Goal: Transaction & Acquisition: Purchase product/service

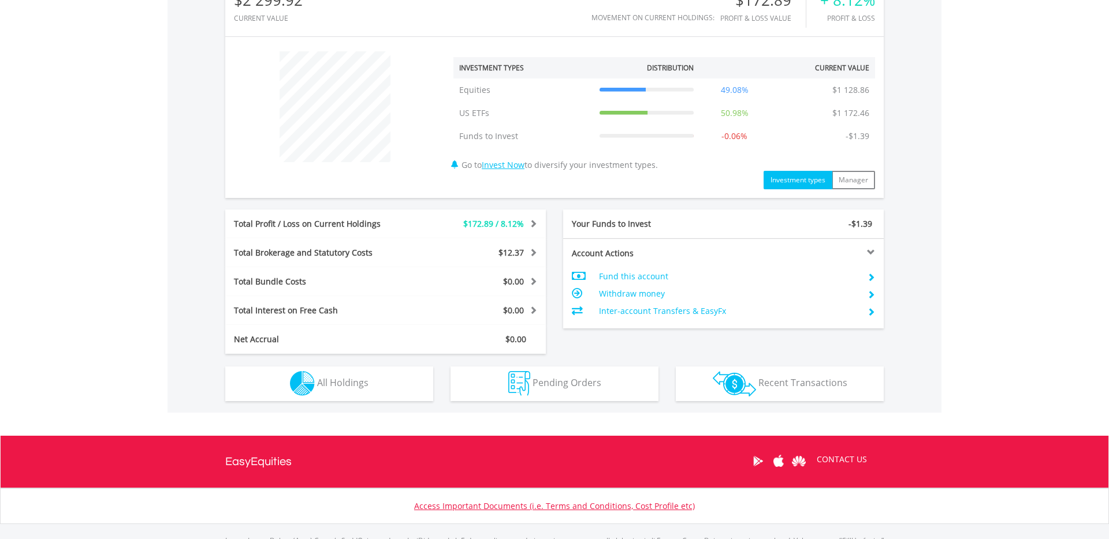
scroll to position [373, 0]
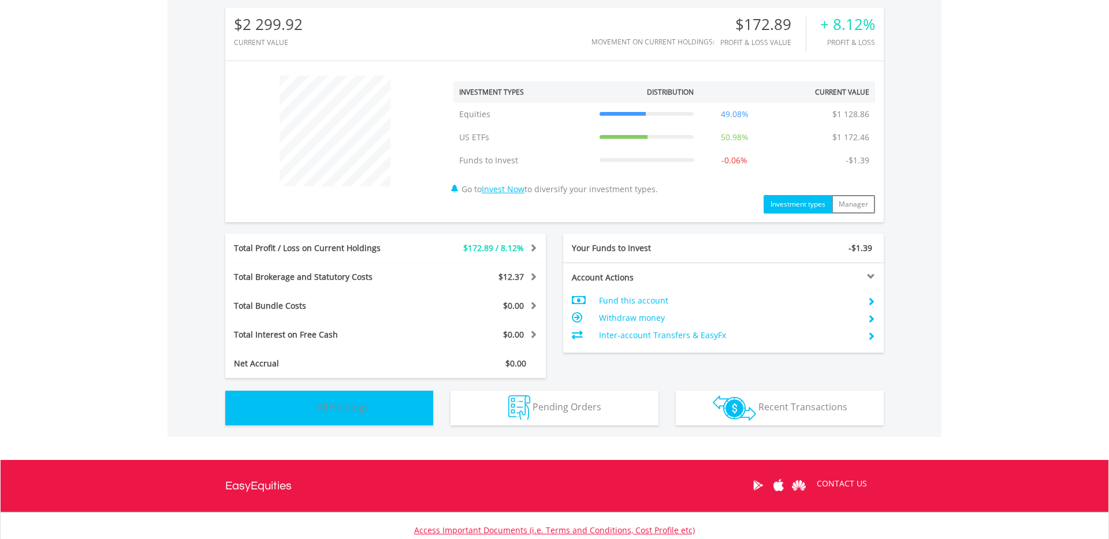
click at [348, 412] on span "All Holdings" at bounding box center [342, 407] width 51 height 13
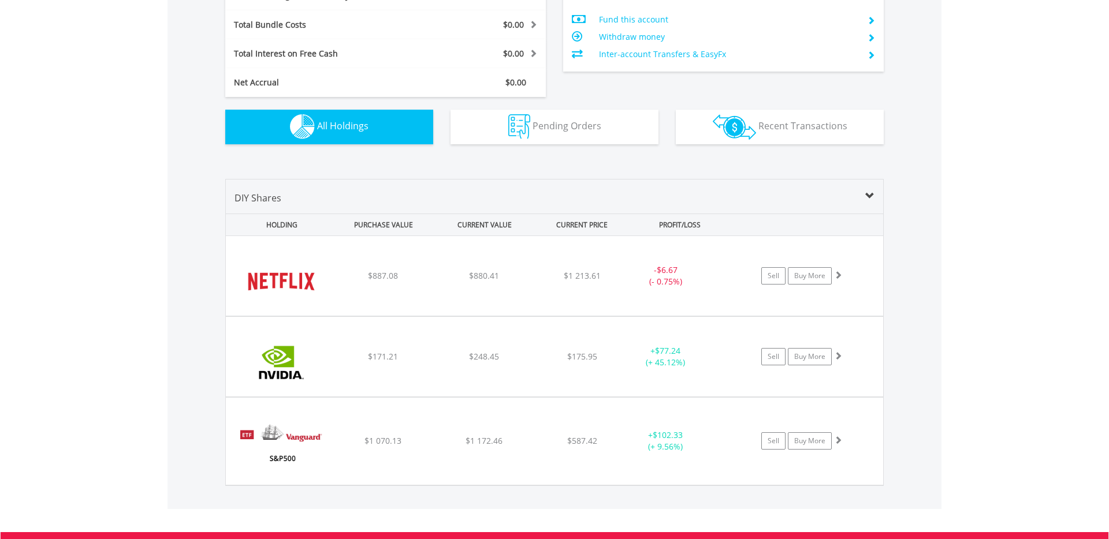
scroll to position [813, 0]
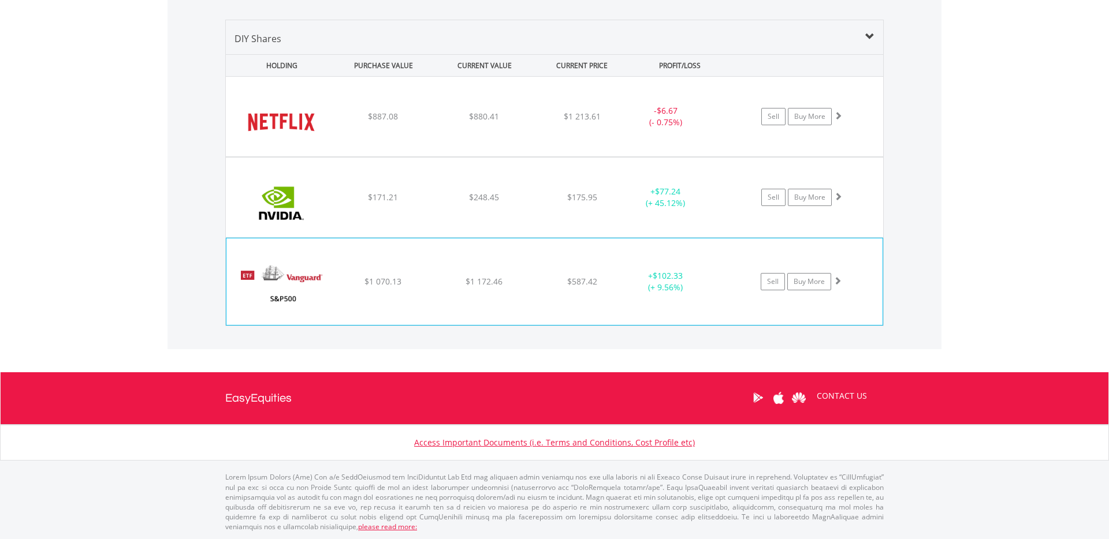
click at [838, 283] on span at bounding box center [837, 281] width 8 height 8
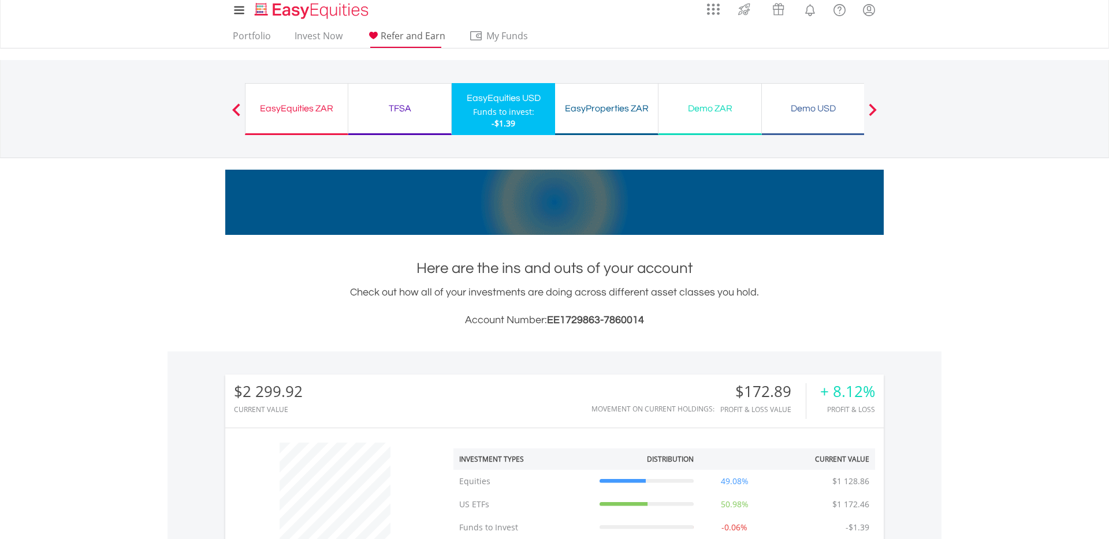
scroll to position [0, 0]
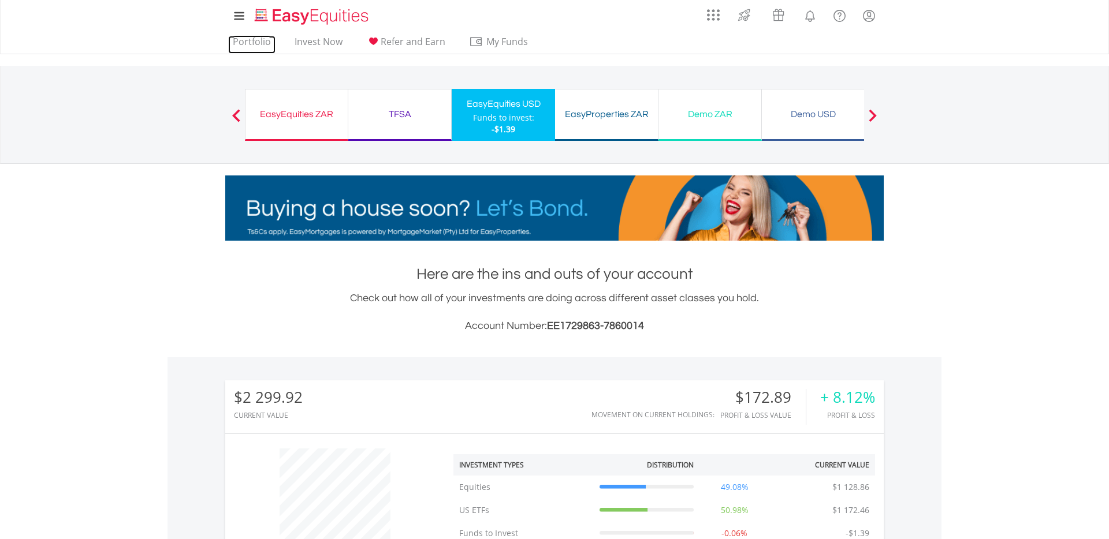
drag, startPoint x: 262, startPoint y: 43, endPoint x: 288, endPoint y: 54, distance: 27.9
click at [262, 43] on link "Portfolio" at bounding box center [251, 45] width 47 height 18
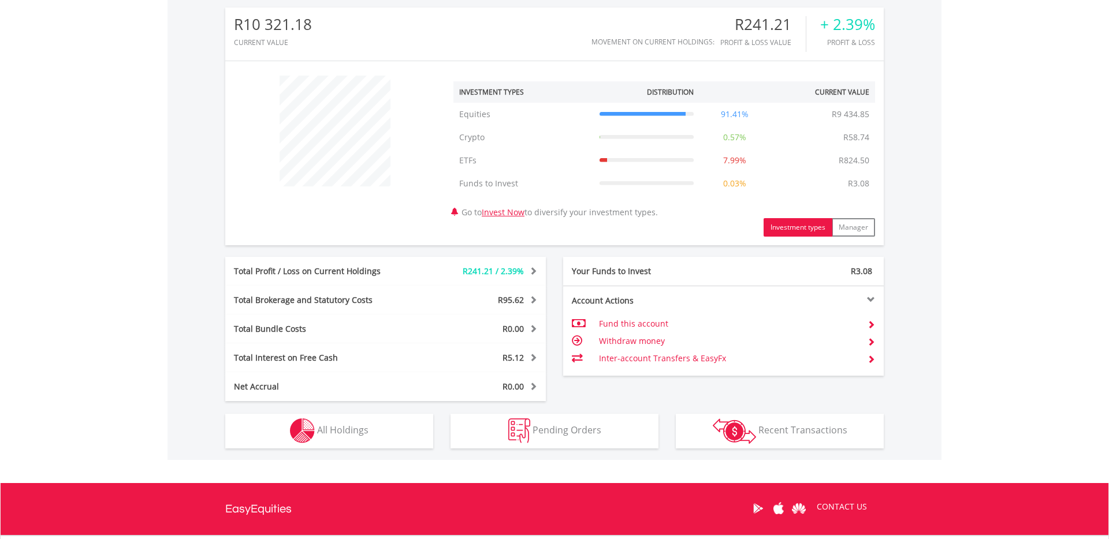
scroll to position [371, 0]
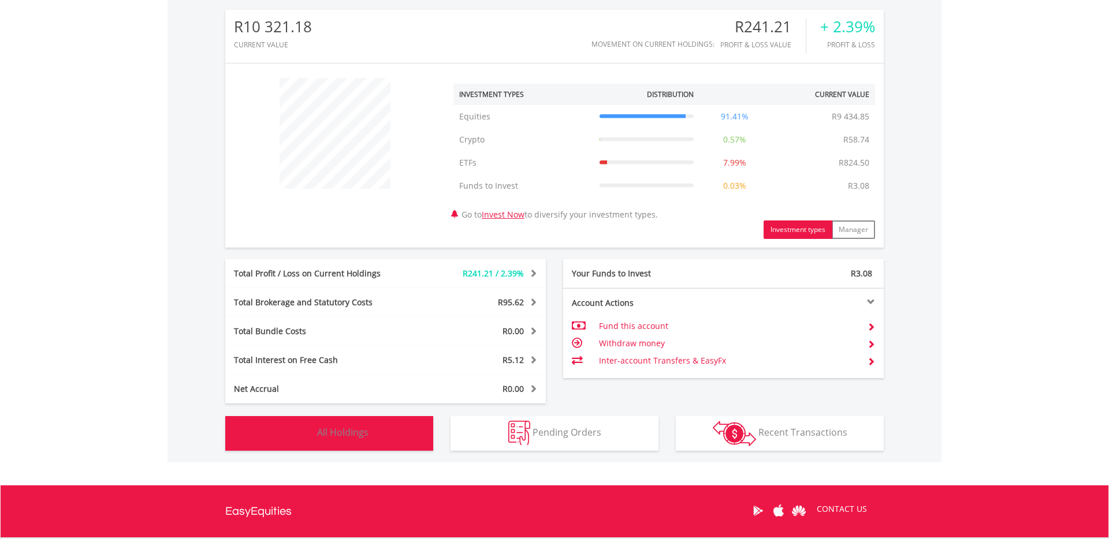
click at [402, 439] on button "Holdings All Holdings" at bounding box center [329, 433] width 208 height 35
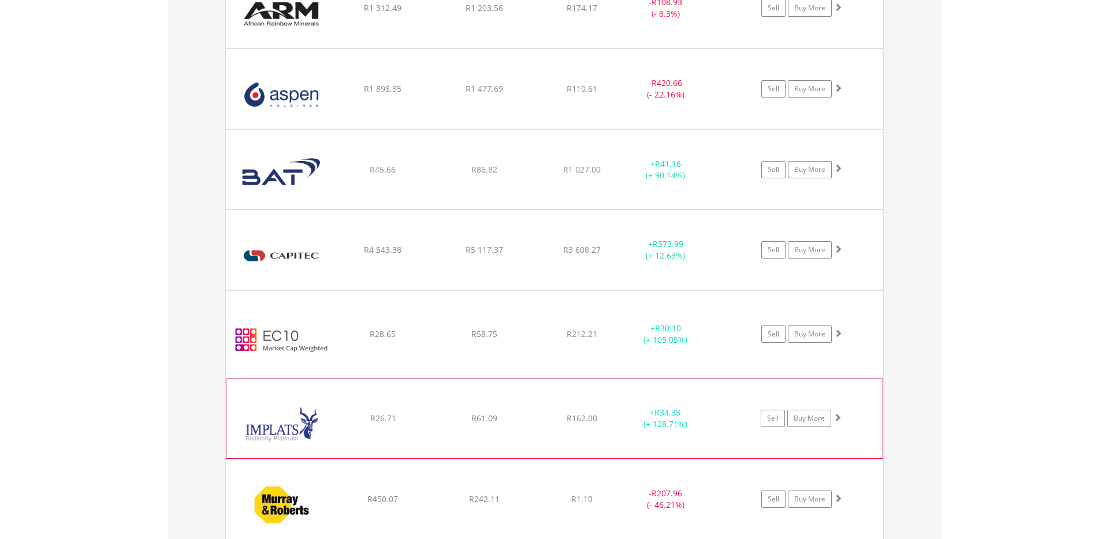
scroll to position [1062, 0]
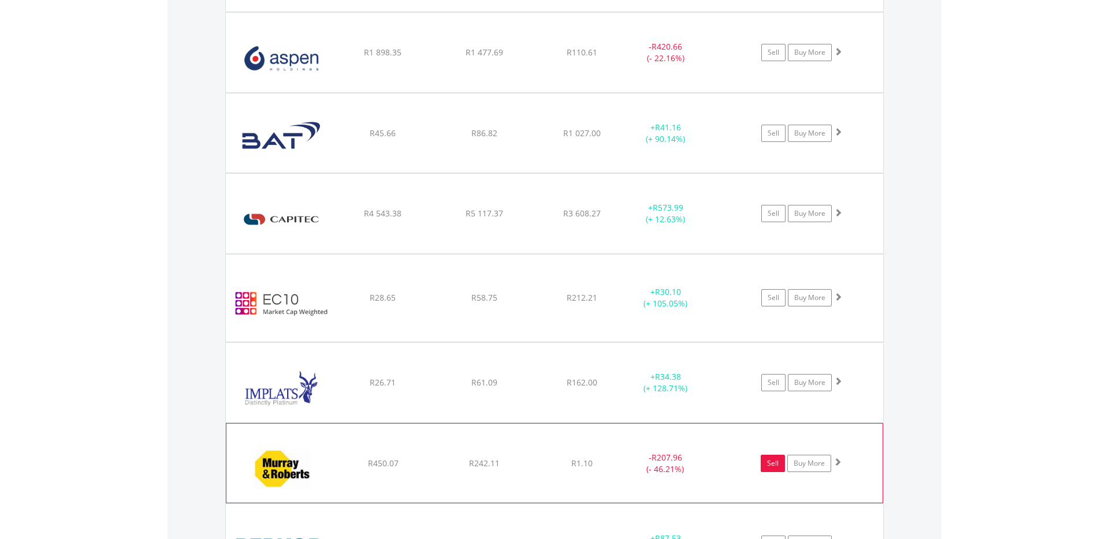
click at [773, 469] on link "Sell" at bounding box center [772, 463] width 24 height 17
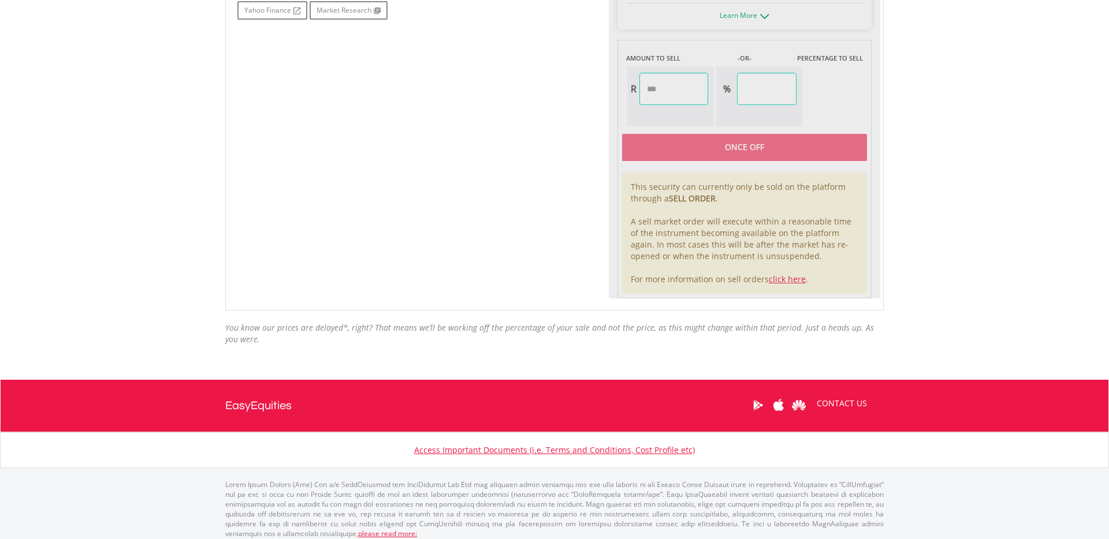
type input "******"
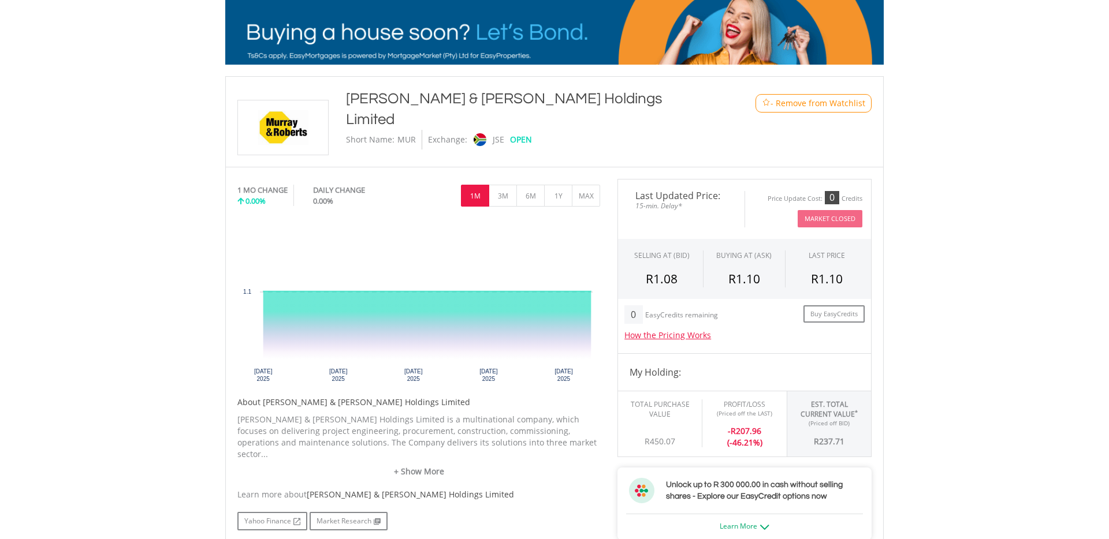
scroll to position [177, 0]
click at [505, 194] on button "3M" at bounding box center [502, 195] width 28 height 22
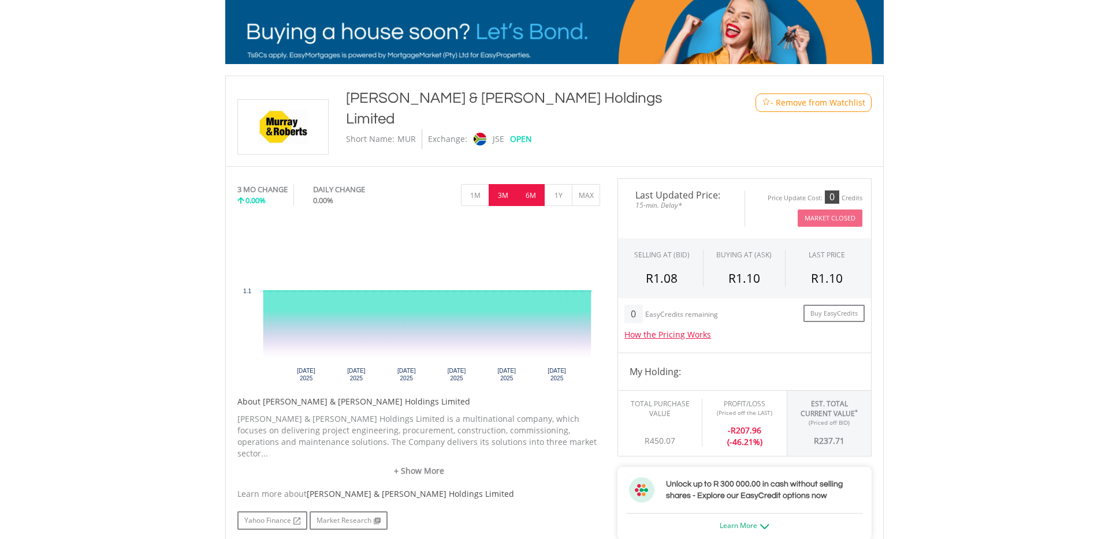
click at [531, 197] on button "6M" at bounding box center [530, 195] width 28 height 22
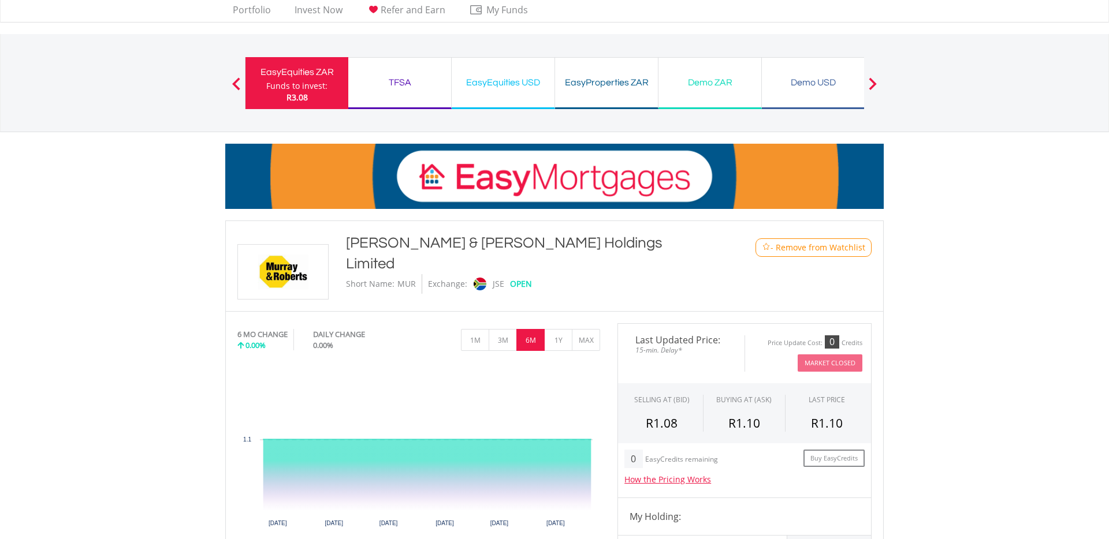
scroll to position [0, 0]
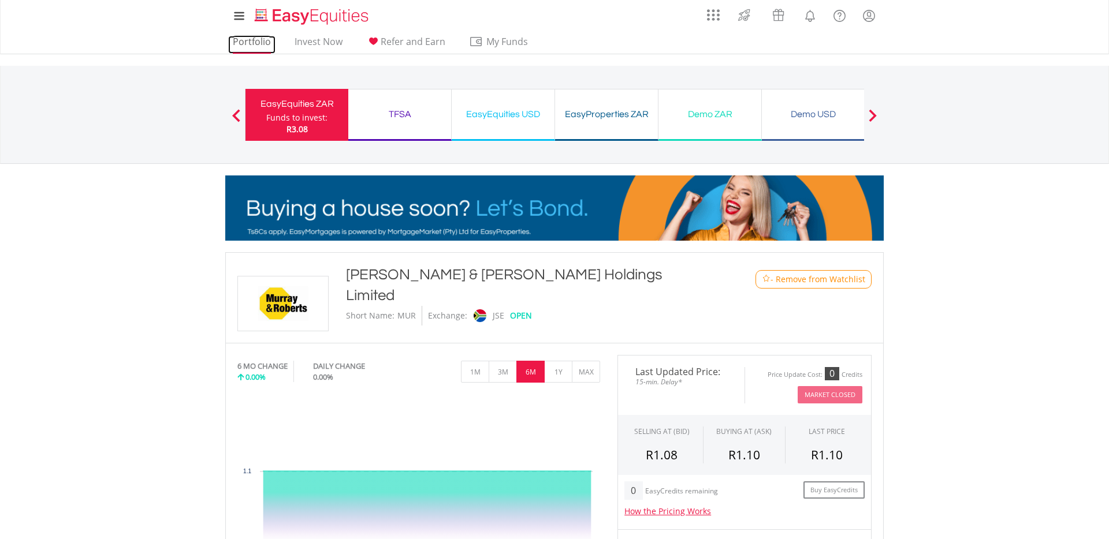
click at [260, 43] on link "Portfolio" at bounding box center [251, 45] width 47 height 18
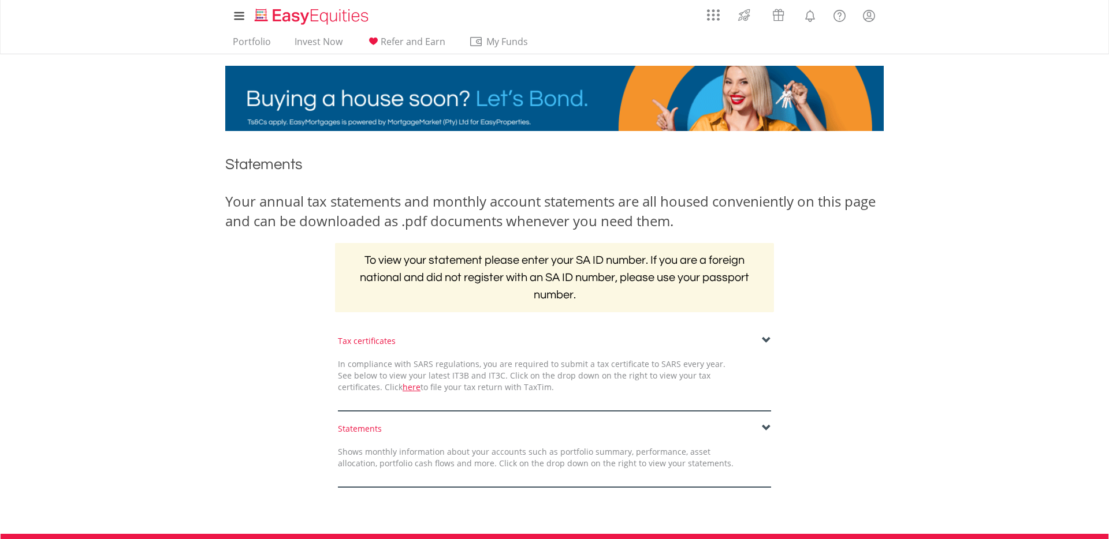
click at [765, 339] on span at bounding box center [766, 340] width 9 height 9
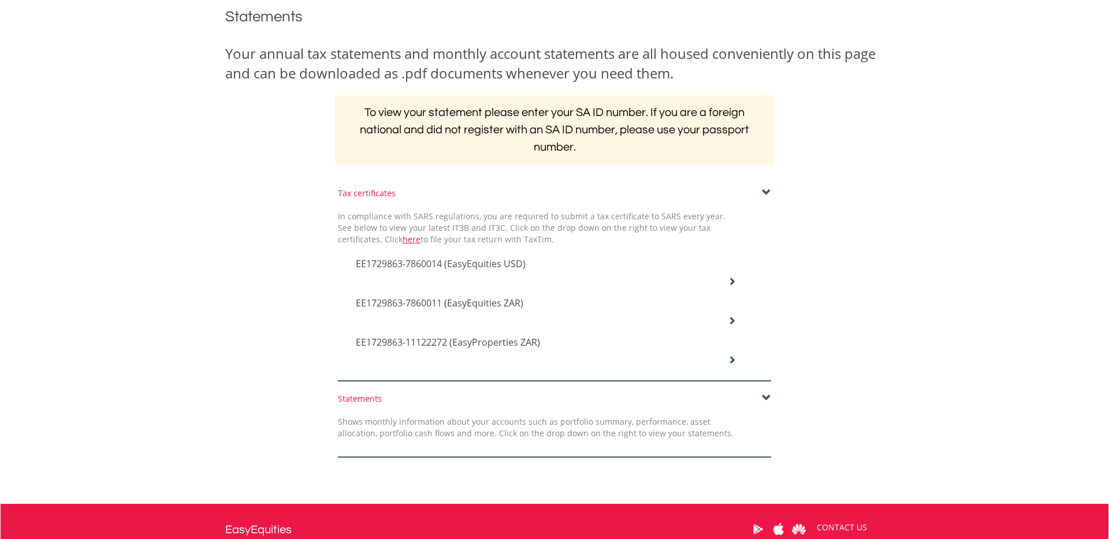
scroll to position [160, 0]
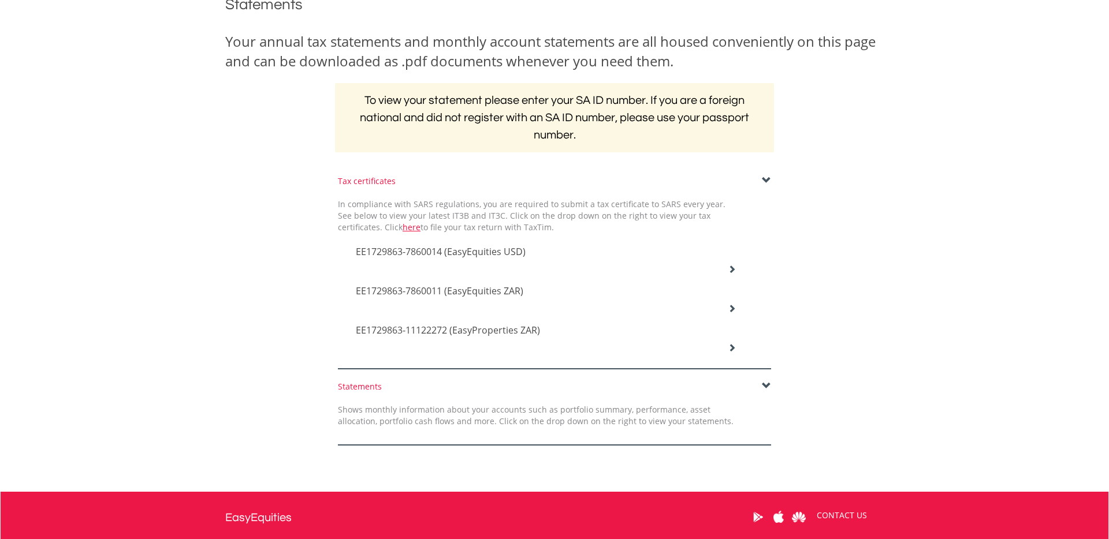
click at [734, 269] on icon at bounding box center [731, 269] width 8 height 8
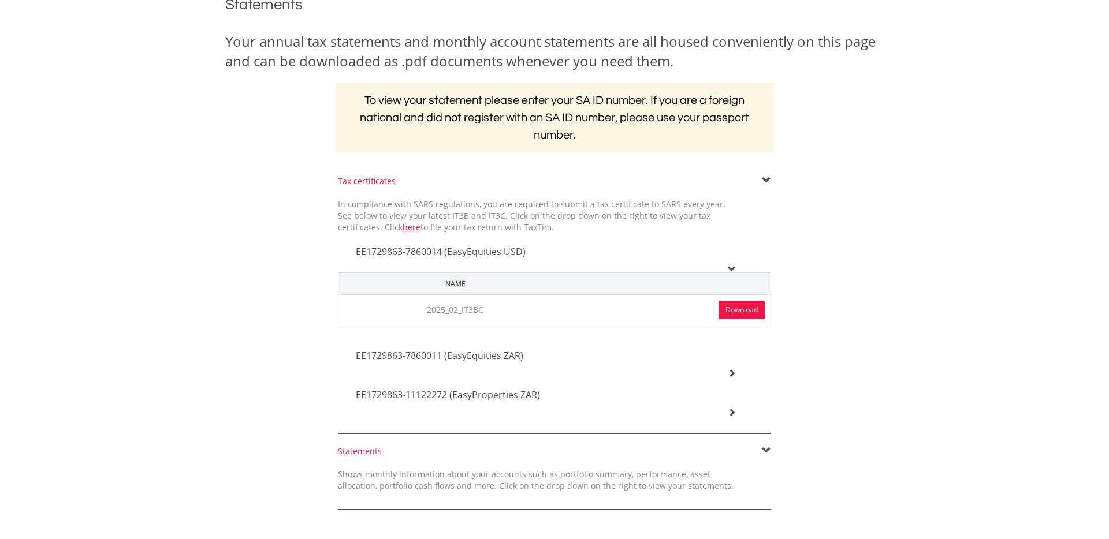
click at [738, 309] on link "Download" at bounding box center [741, 310] width 46 height 18
click at [732, 371] on icon at bounding box center [731, 373] width 8 height 8
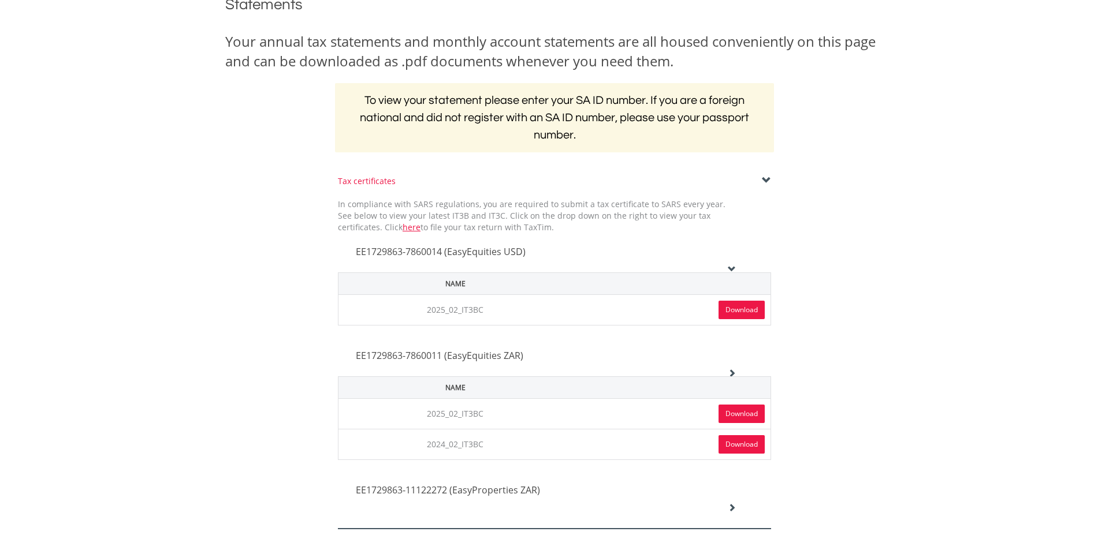
click at [734, 413] on link "Download" at bounding box center [741, 414] width 46 height 18
click at [743, 445] on link "Download" at bounding box center [741, 444] width 46 height 18
click at [744, 503] on div "EE1729863-11122272 (EasyProperties ZAR)" at bounding box center [545, 491] width 397 height 39
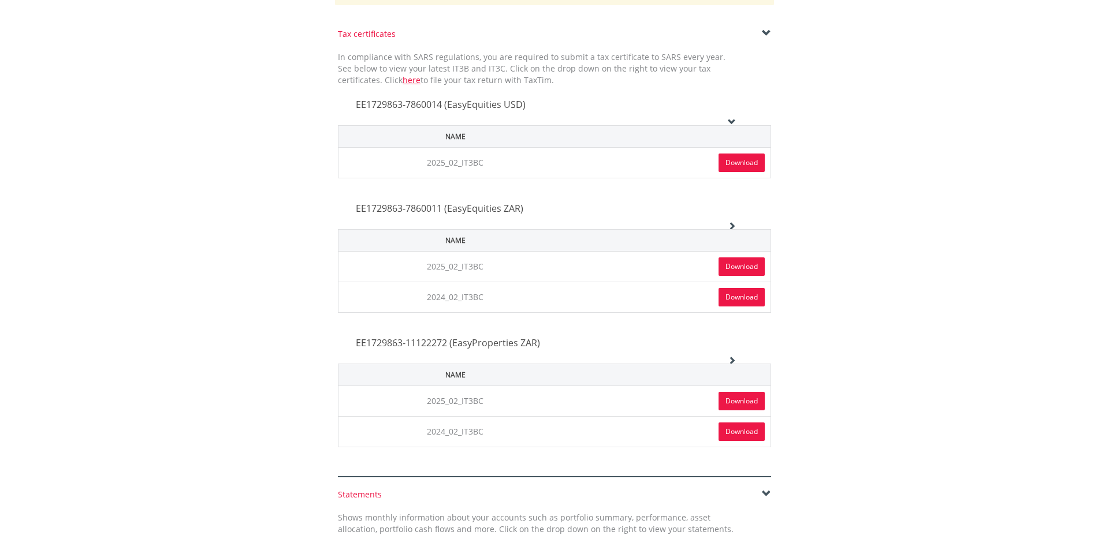
scroll to position [310, 0]
click at [741, 397] on link "Download" at bounding box center [741, 398] width 46 height 18
drag, startPoint x: 951, startPoint y: 348, endPoint x: 975, endPoint y: 349, distance: 23.7
click at [951, 348] on body "My Investments Invest Now New Listings Sell My Recurring Investments Pending Or…" at bounding box center [554, 232] width 1109 height 1084
click at [750, 295] on link "Download" at bounding box center [741, 294] width 46 height 18
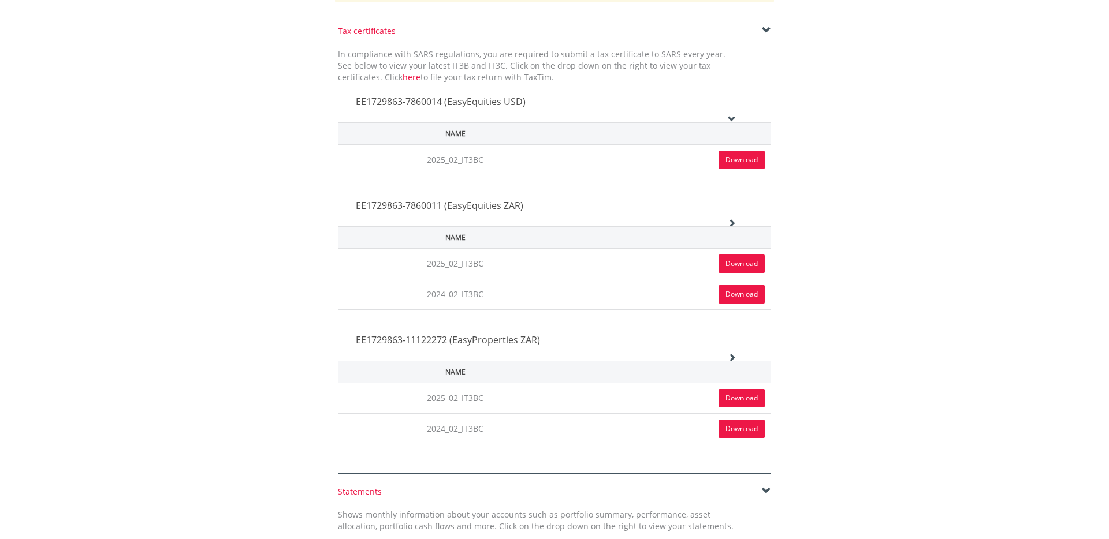
click at [737, 426] on link "Download" at bounding box center [741, 429] width 46 height 18
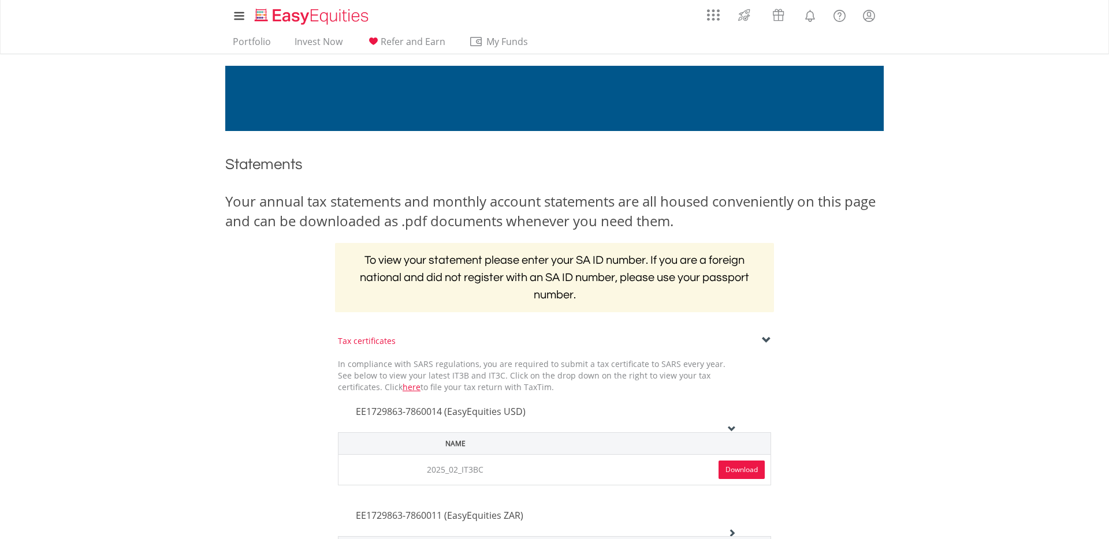
scroll to position [3, 0]
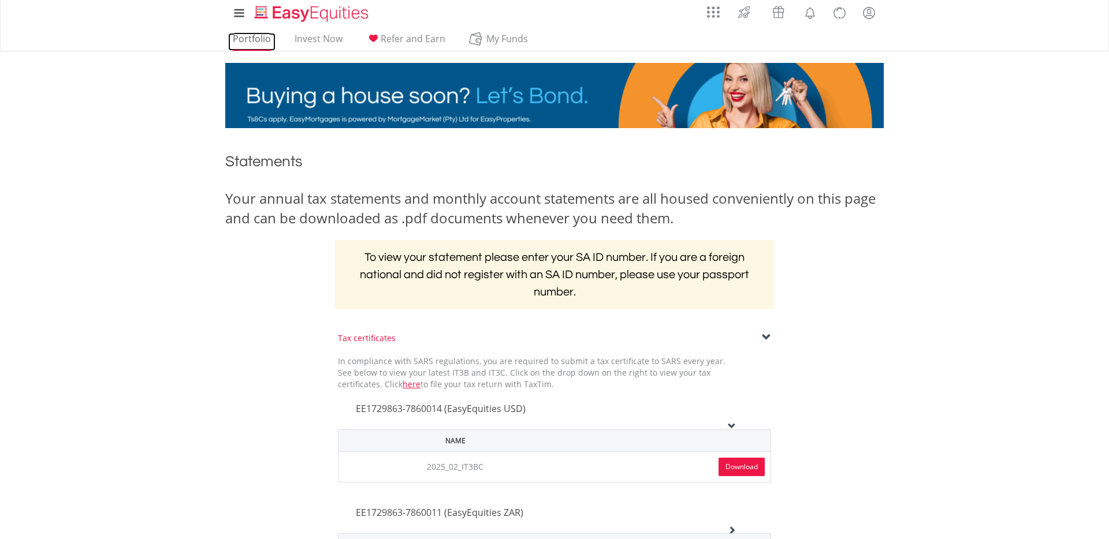
click at [253, 39] on link "Portfolio" at bounding box center [251, 42] width 47 height 18
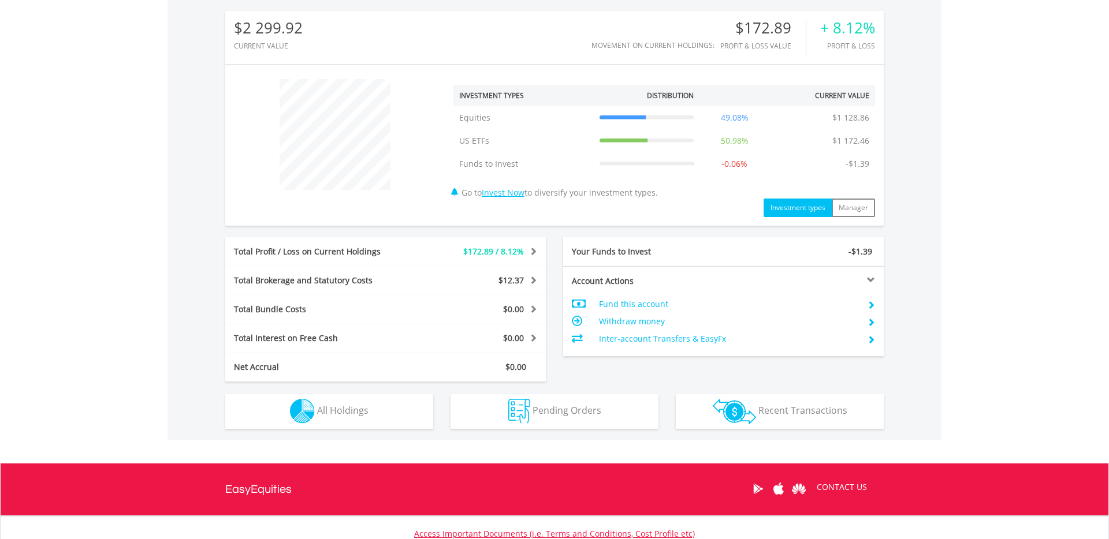
scroll to position [461, 0]
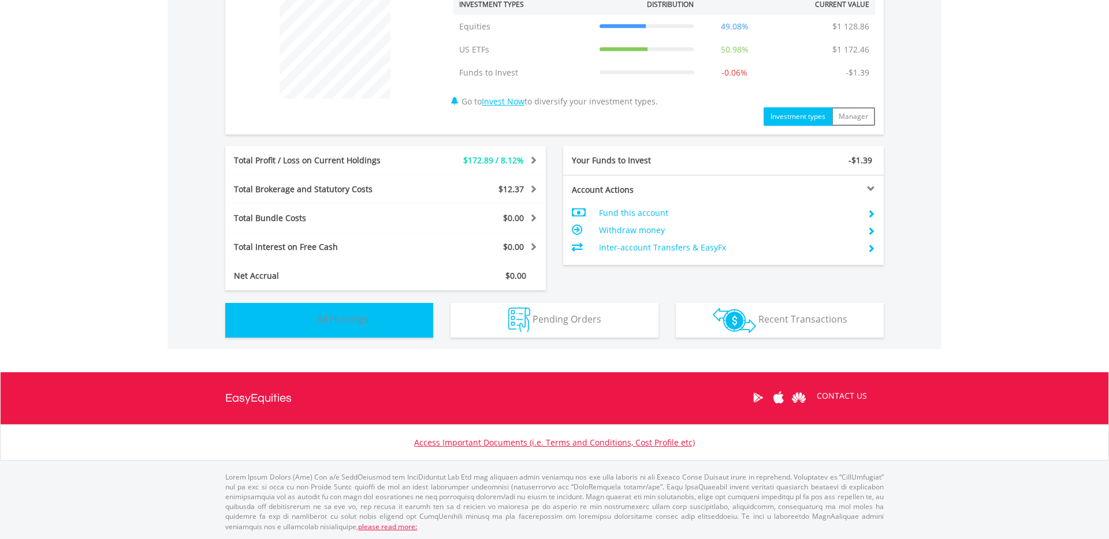
click at [386, 321] on button "Holdings All Holdings" at bounding box center [329, 320] width 208 height 35
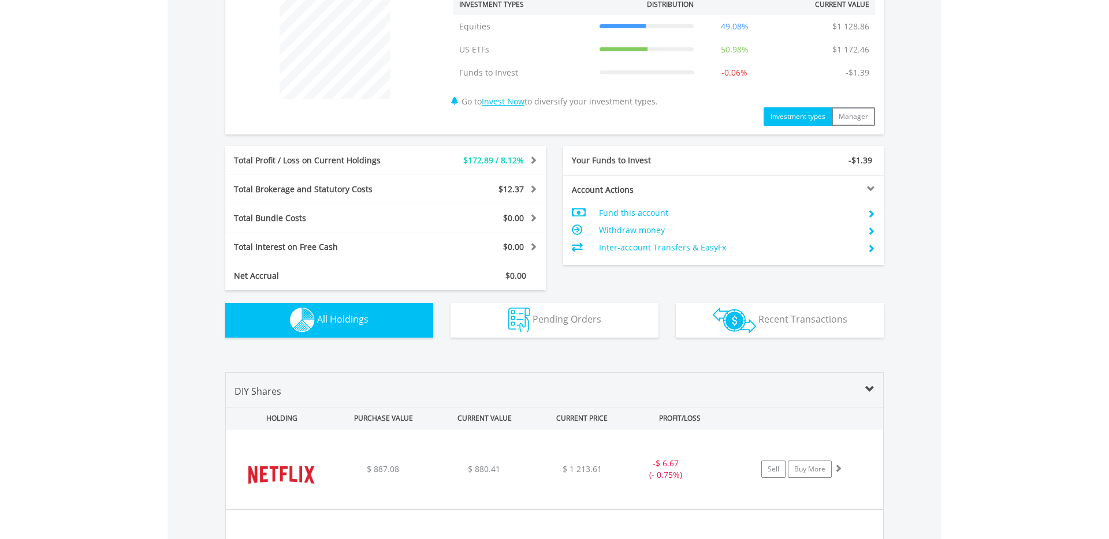
scroll to position [744, 0]
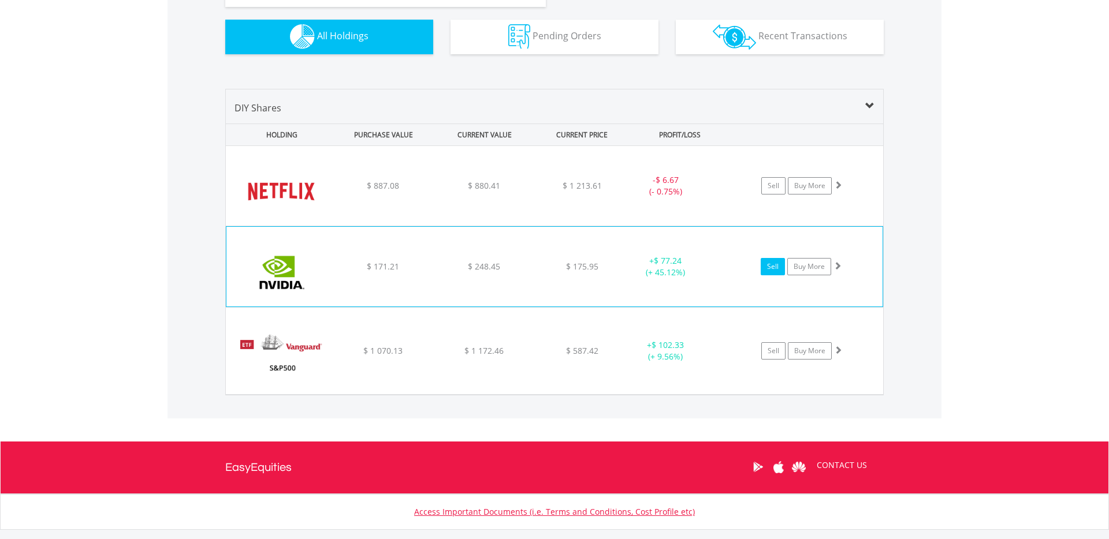
click at [777, 268] on link "Sell" at bounding box center [772, 266] width 24 height 17
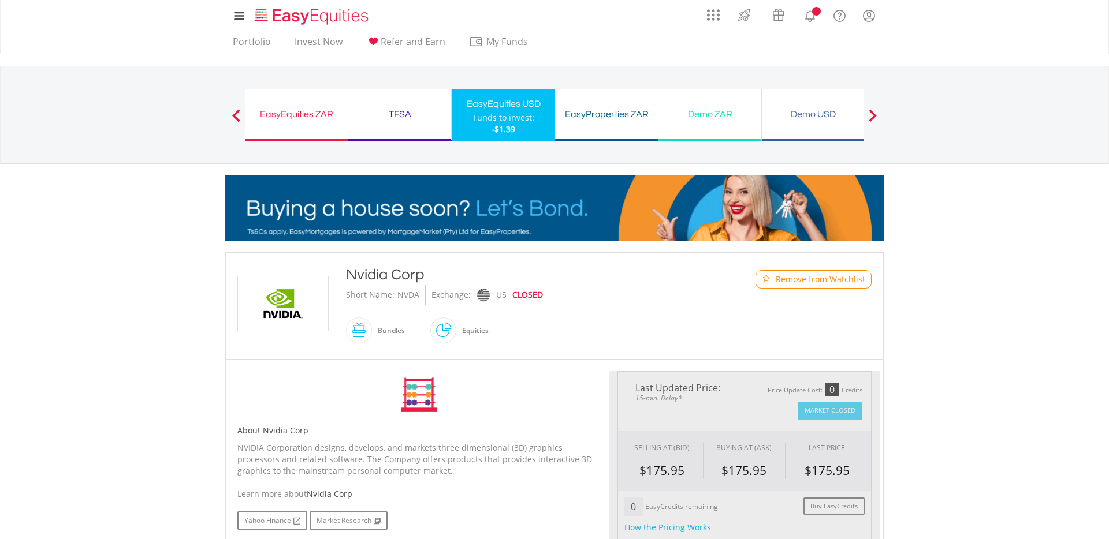
type input "******"
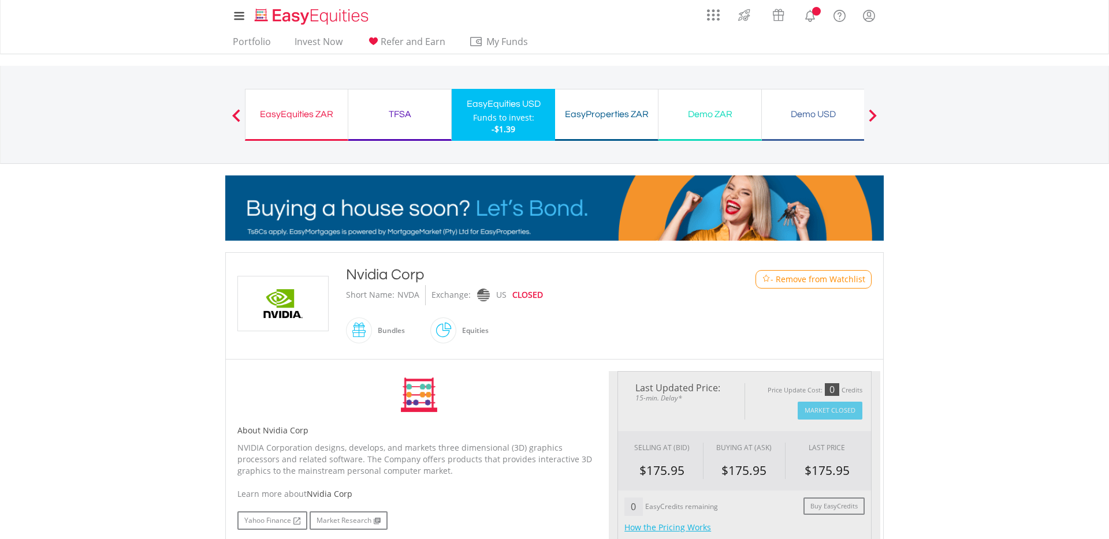
type input "******"
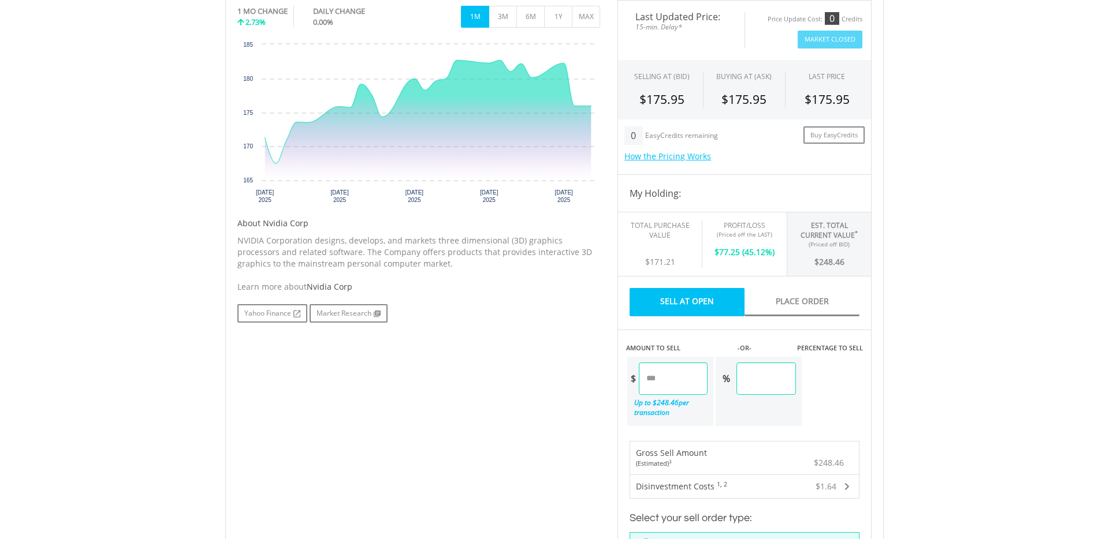
scroll to position [372, 0]
drag, startPoint x: 678, startPoint y: 380, endPoint x: 624, endPoint y: 377, distance: 54.3
click at [624, 377] on div "AMOUNT TO SELL -OR- PERCENTAGE TO SELL $ ****** Up to $ 248.46 per transaction …" at bounding box center [744, 378] width 254 height 98
click at [894, 356] on body "My Investments Invest Now New Listings Sell My Recurring Investments Pending Or…" at bounding box center [554, 365] width 1109 height 1475
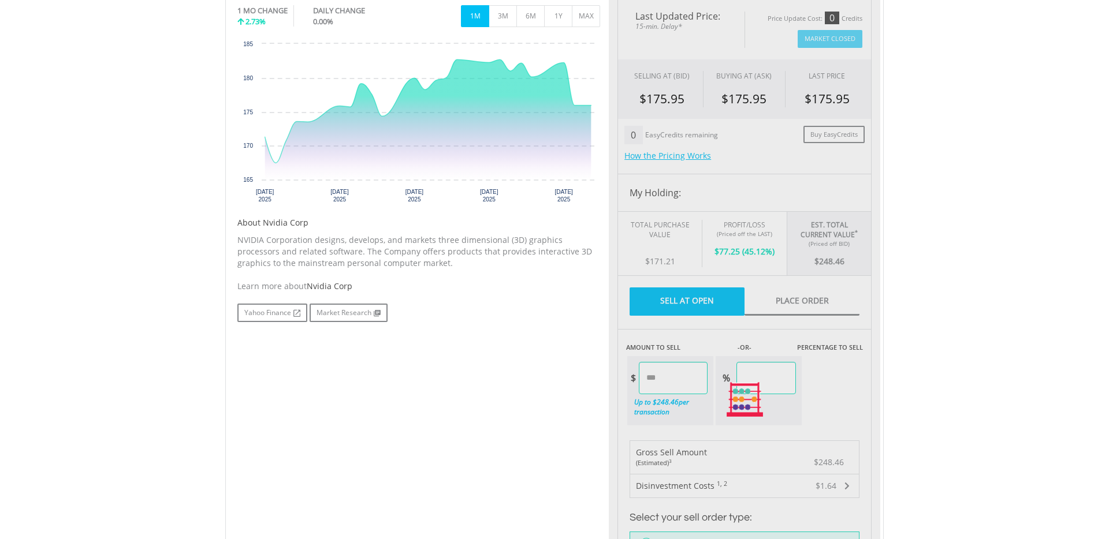
type input "*****"
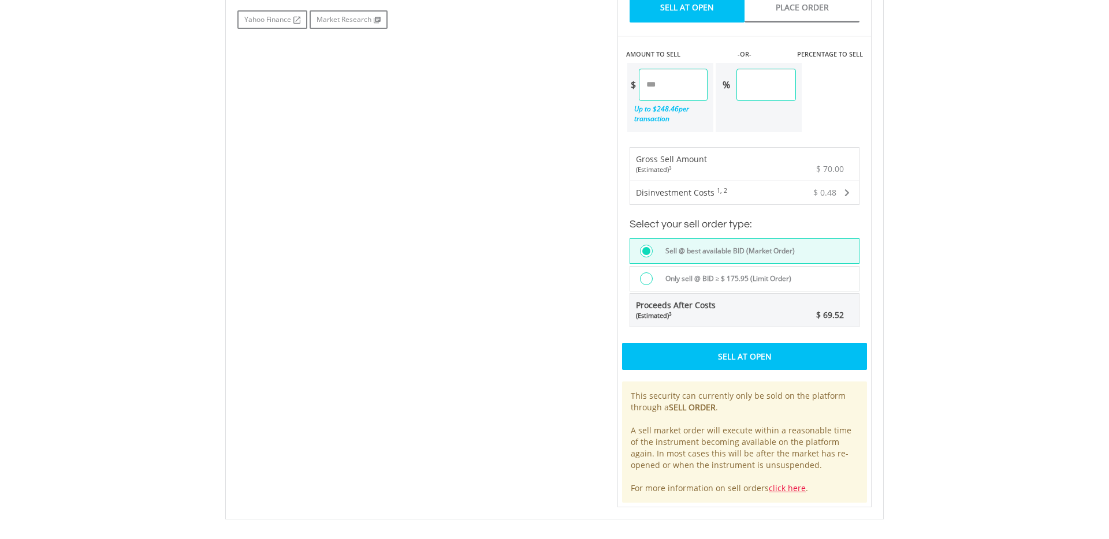
scroll to position [663, 0]
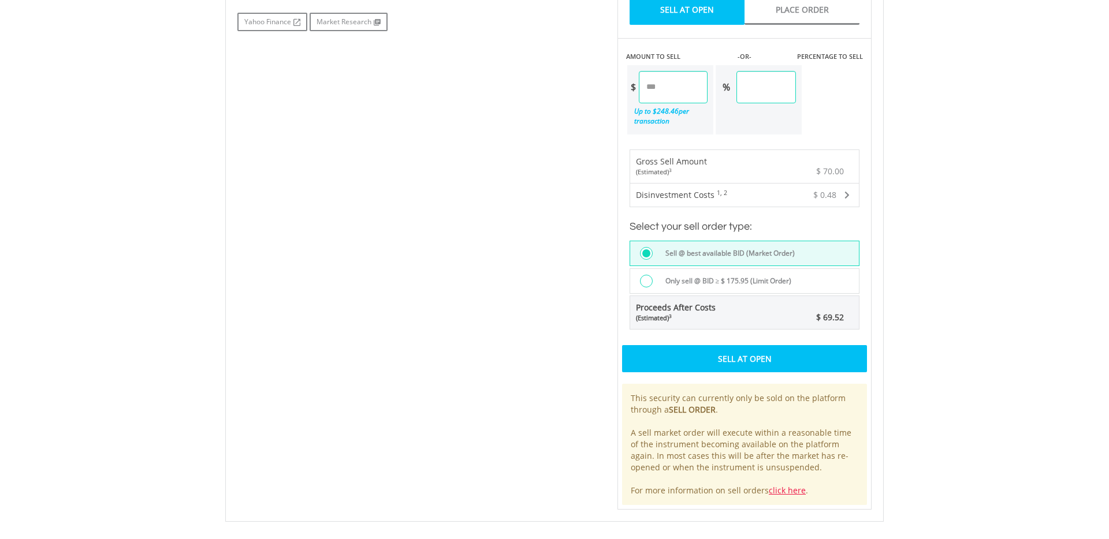
click at [655, 89] on input "*****" at bounding box center [673, 87] width 69 height 32
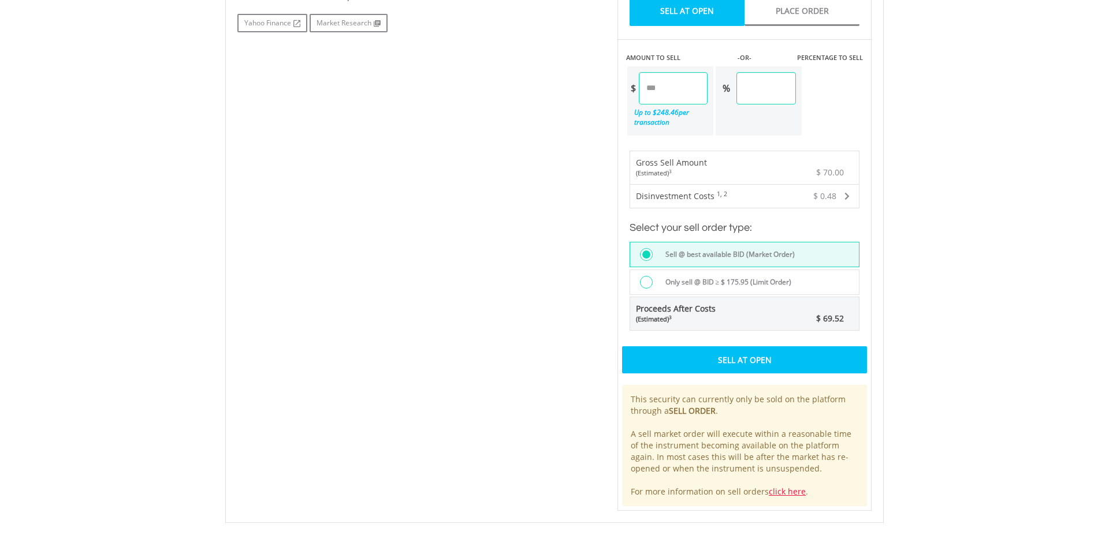
scroll to position [661, 0]
click at [656, 89] on input "*****" at bounding box center [673, 89] width 69 height 32
type input "*****"
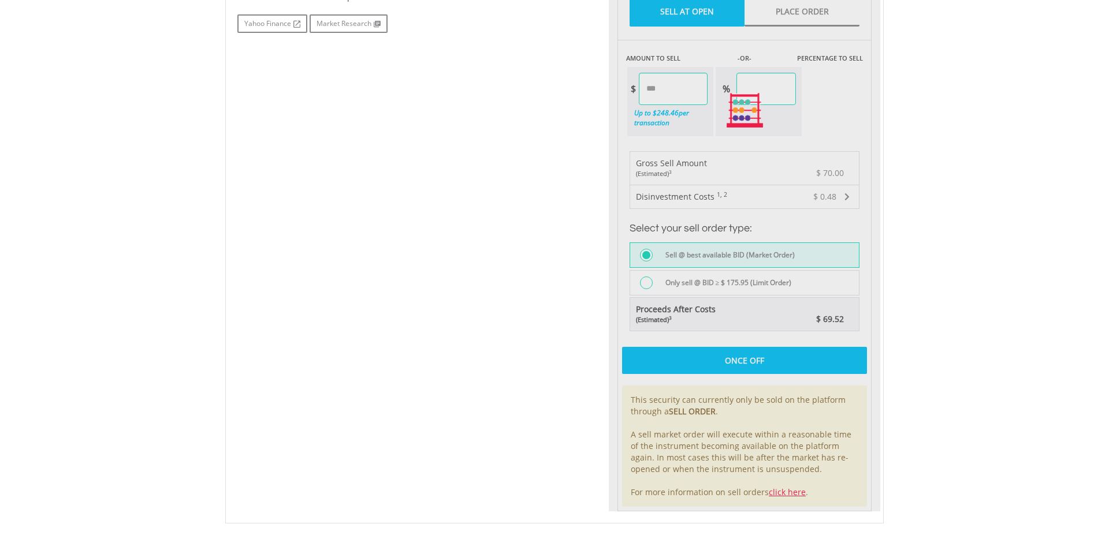
click at [971, 181] on body "My Investments Invest Now New Listings Sell My Recurring Investments Pending Or…" at bounding box center [554, 76] width 1109 height 1475
type input "*****"
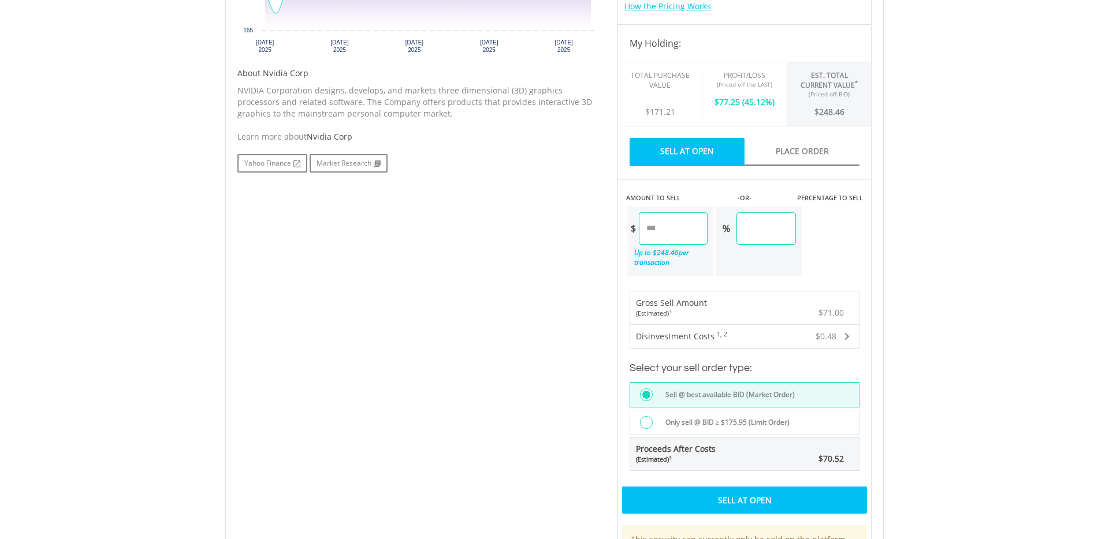
scroll to position [596, 0]
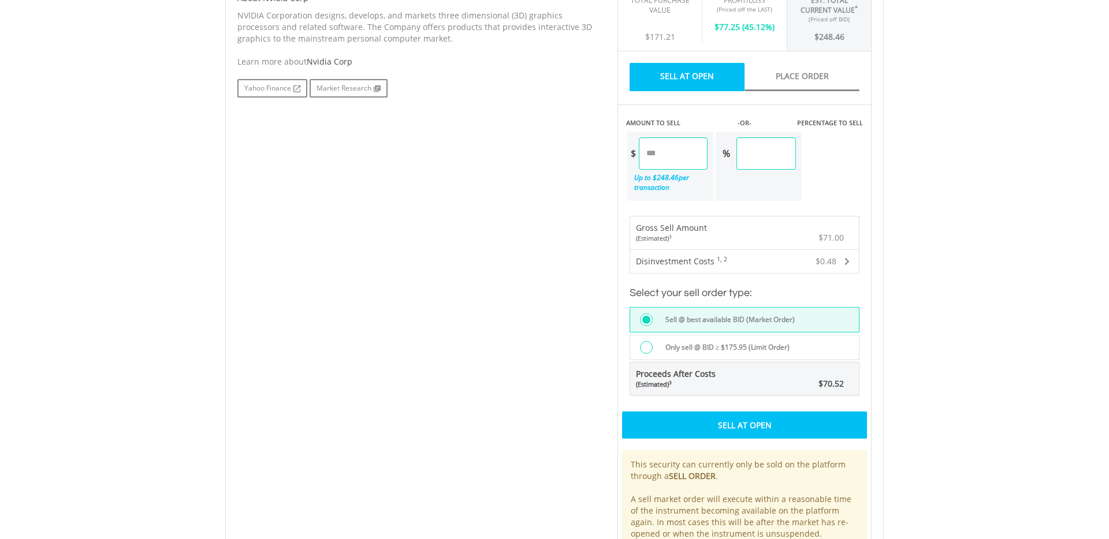
click at [753, 426] on div "Sell At Open" at bounding box center [744, 425] width 245 height 27
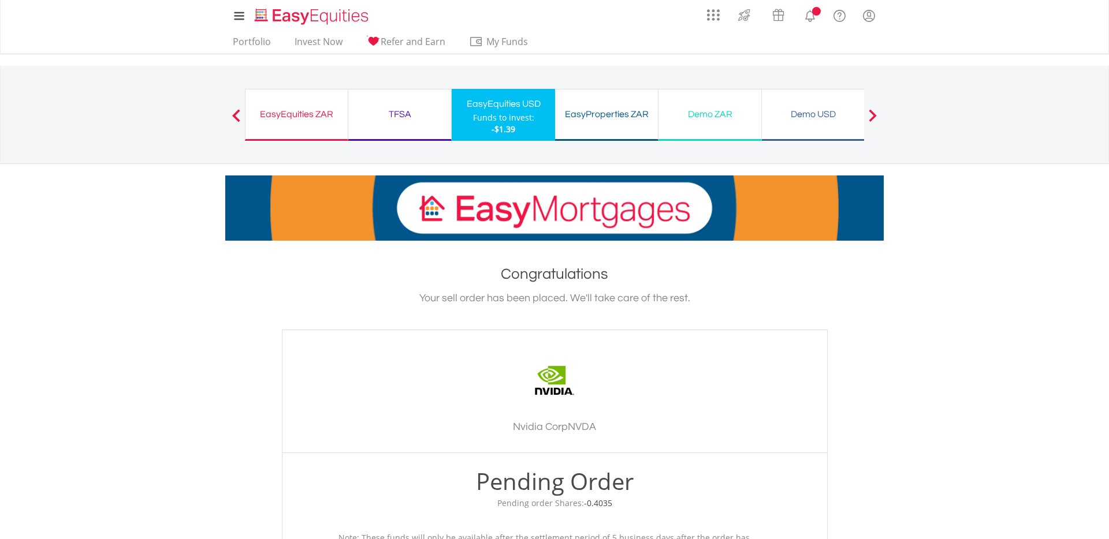
scroll to position [244, 0]
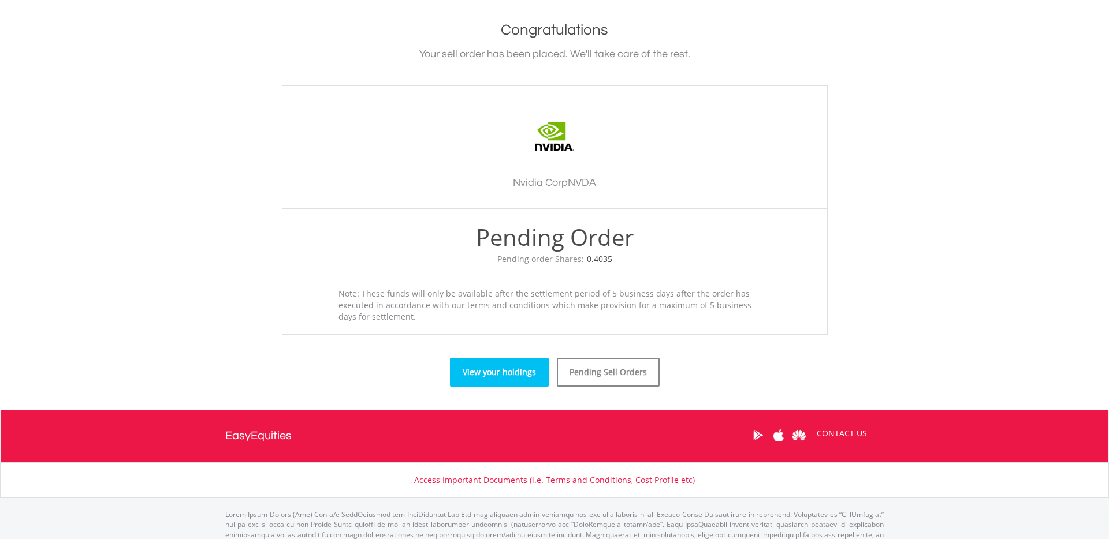
click at [507, 376] on link "View your holdings" at bounding box center [499, 372] width 99 height 29
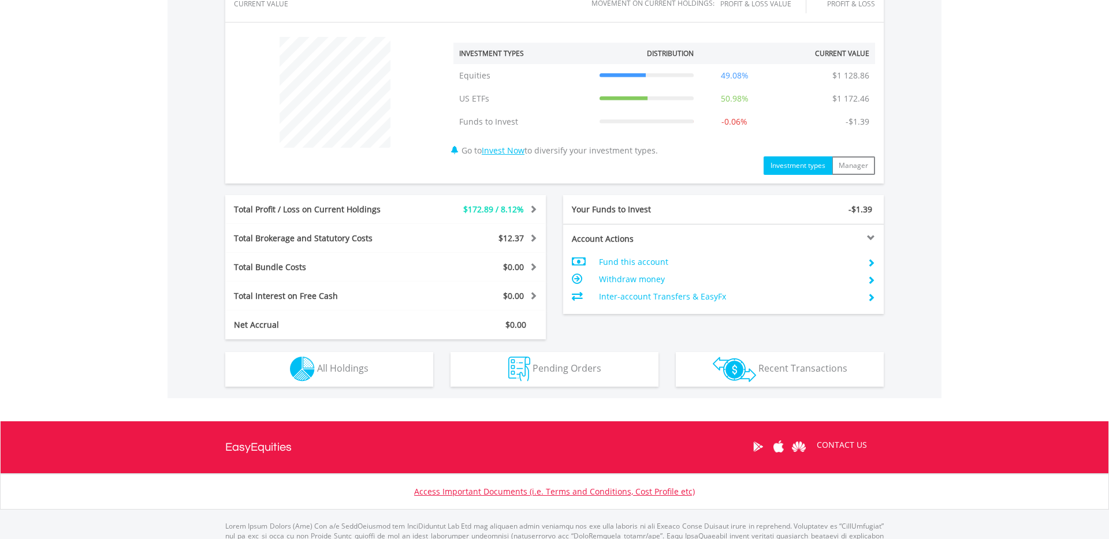
scroll to position [461, 0]
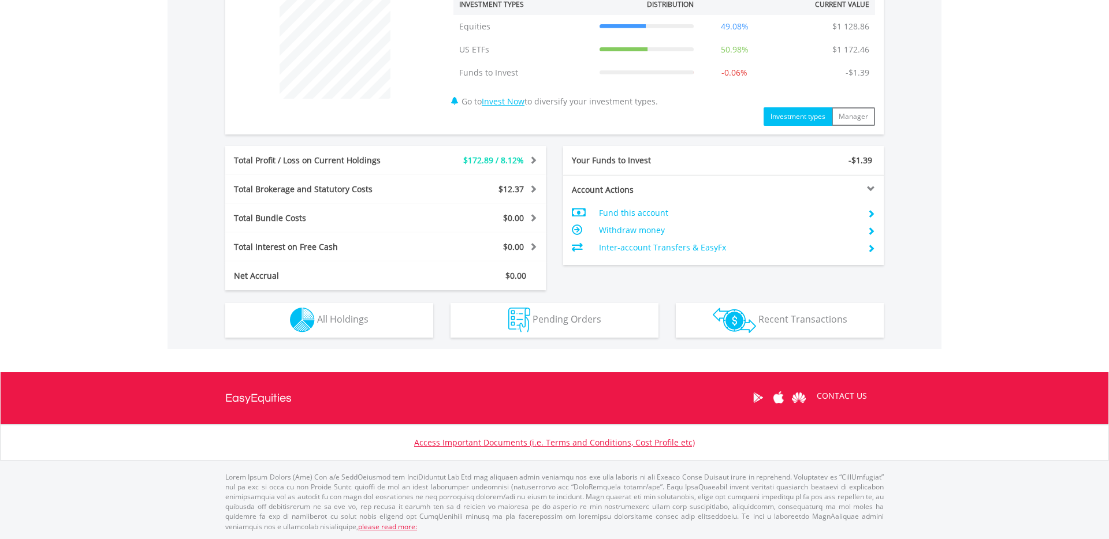
click at [382, 339] on div "$2 299.92 CURRENT VALUE Movement on Current Holdings: $172.89 Profit & Loss Val…" at bounding box center [554, 123] width 774 height 453
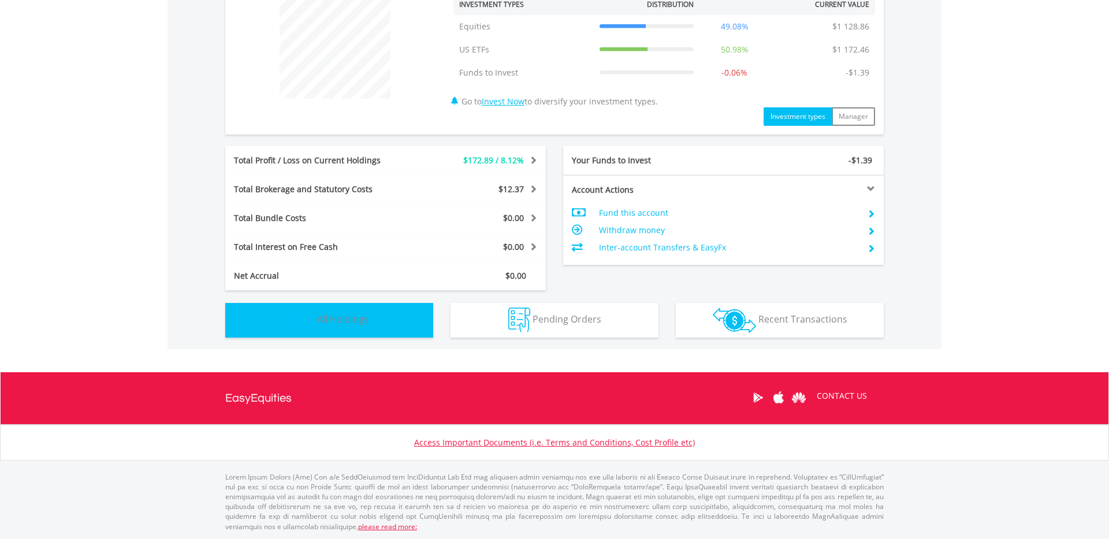
click at [382, 331] on button "Holdings All Holdings" at bounding box center [329, 320] width 208 height 35
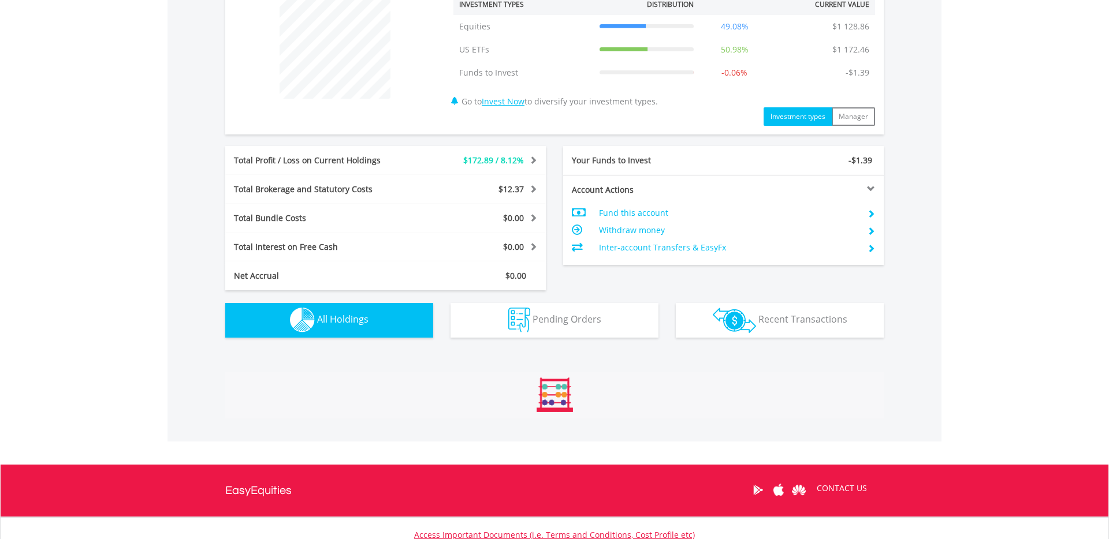
scroll to position [744, 0]
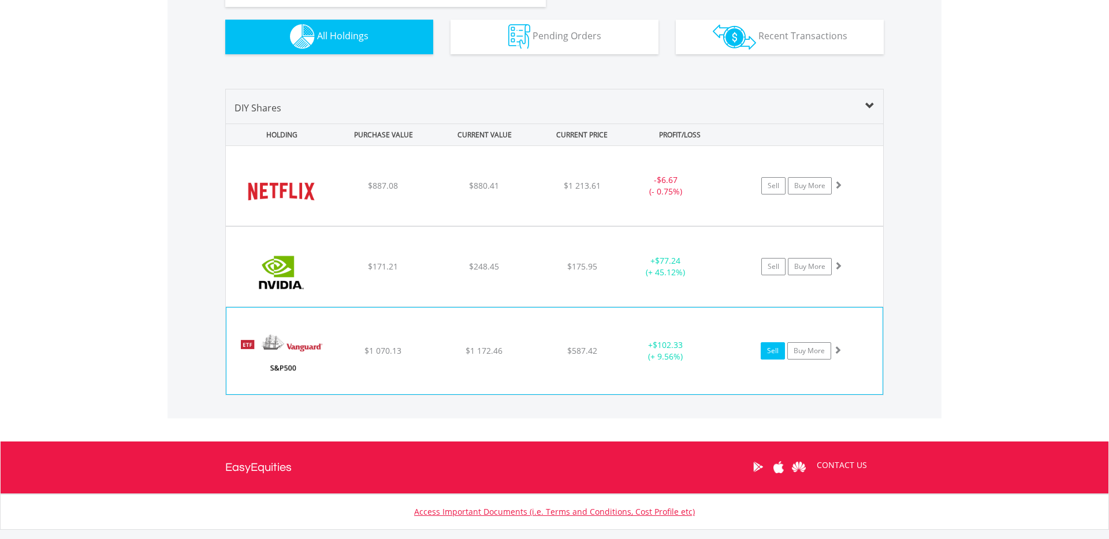
click at [759, 195] on div "Sell Buy More" at bounding box center [807, 185] width 151 height 17
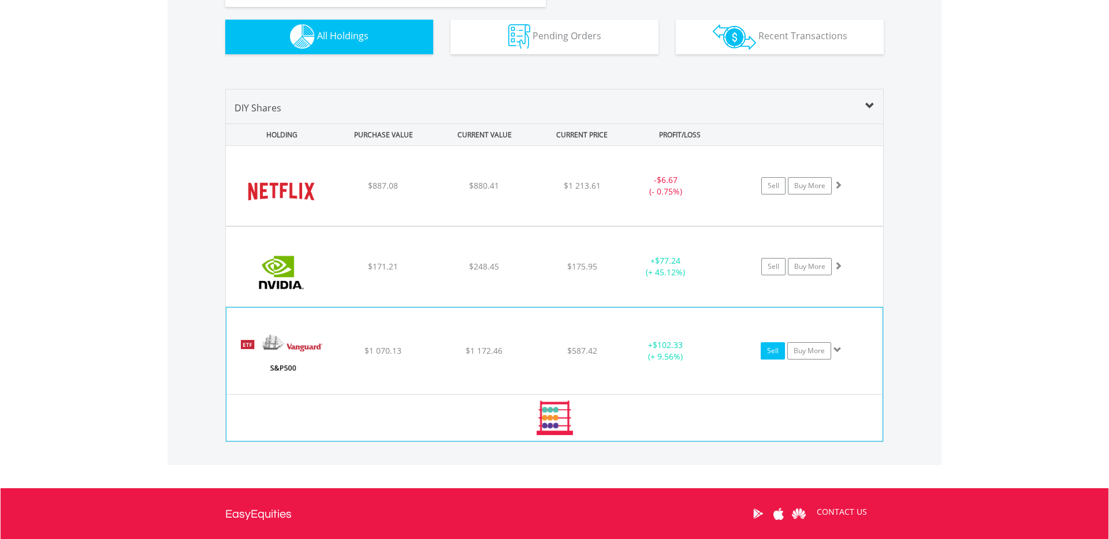
click at [770, 356] on link "Sell" at bounding box center [772, 350] width 24 height 17
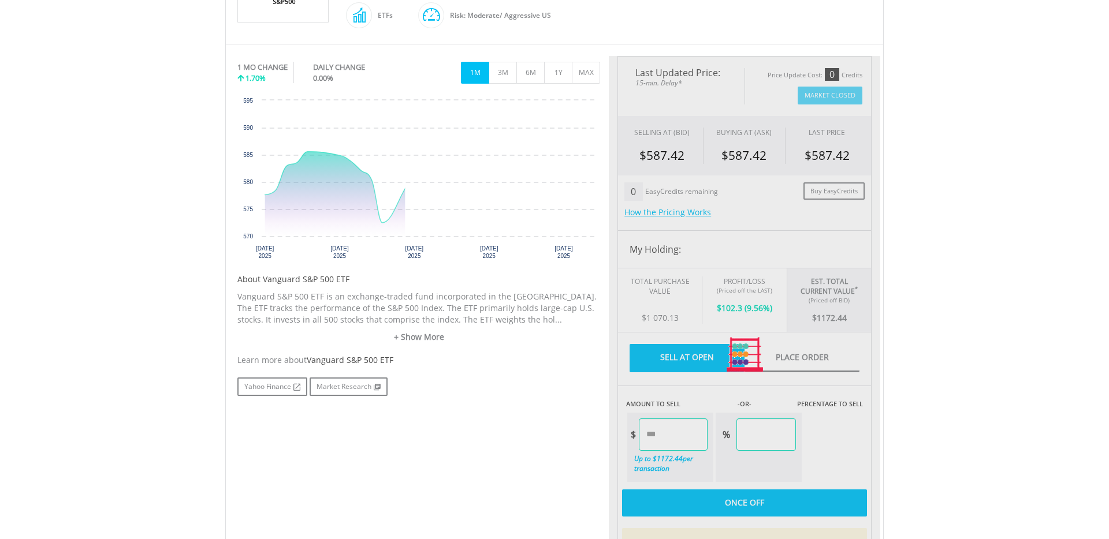
scroll to position [333, 0]
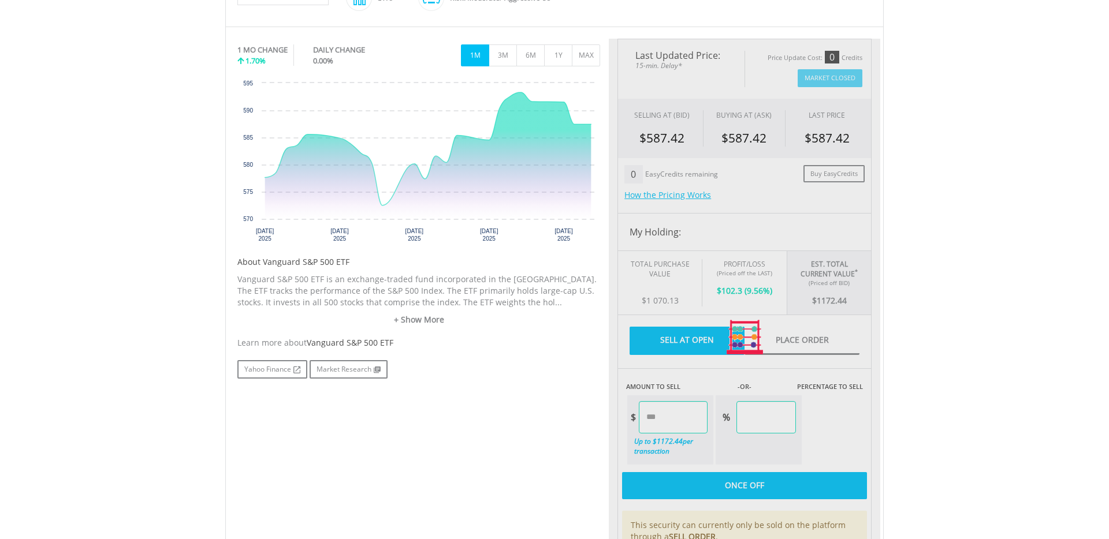
type input "*******"
type input "******"
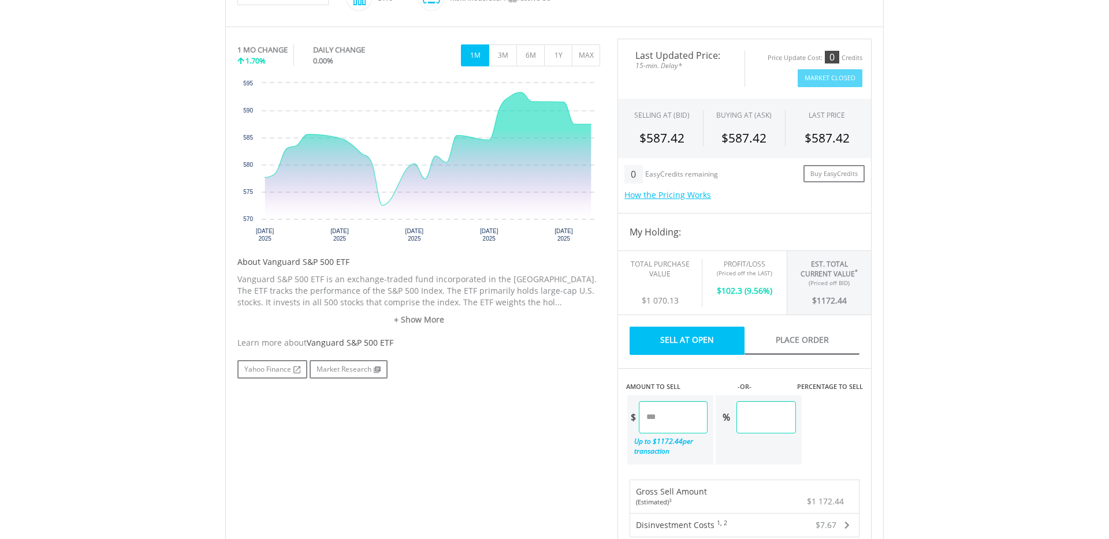
drag, startPoint x: 689, startPoint y: 413, endPoint x: 612, endPoint y: 415, distance: 76.8
click at [612, 415] on div "Last Updated Price: 15-min. Delay* Price Update Cost: 0 Credits Market Closed S…" at bounding box center [744, 439] width 271 height 801
click at [957, 401] on body "My Investments Invest Now New Listings Sell My Recurring Investments Pending Or…" at bounding box center [554, 404] width 1109 height 1475
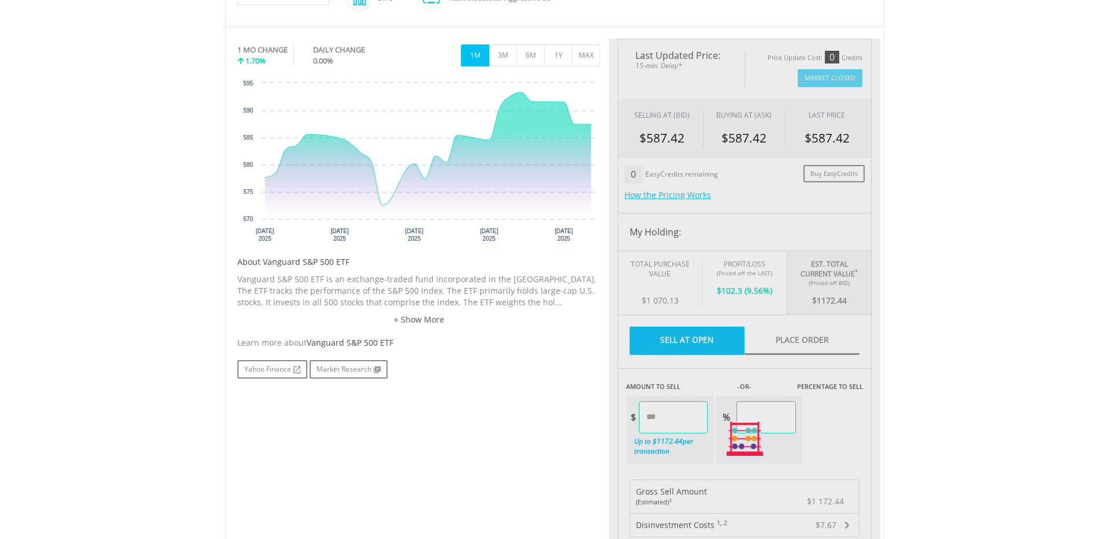
type input "******"
type input "****"
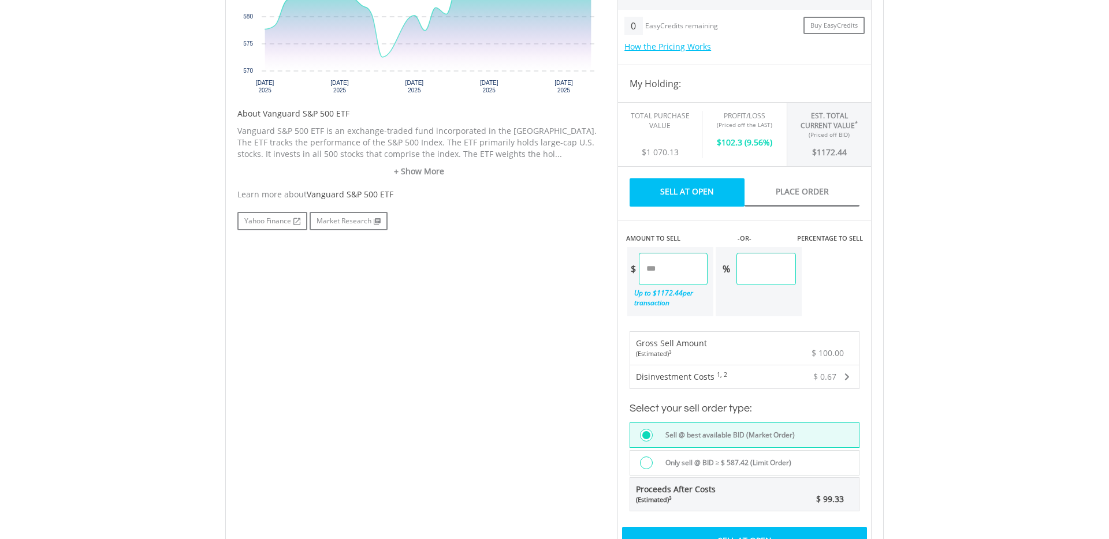
scroll to position [528, 0]
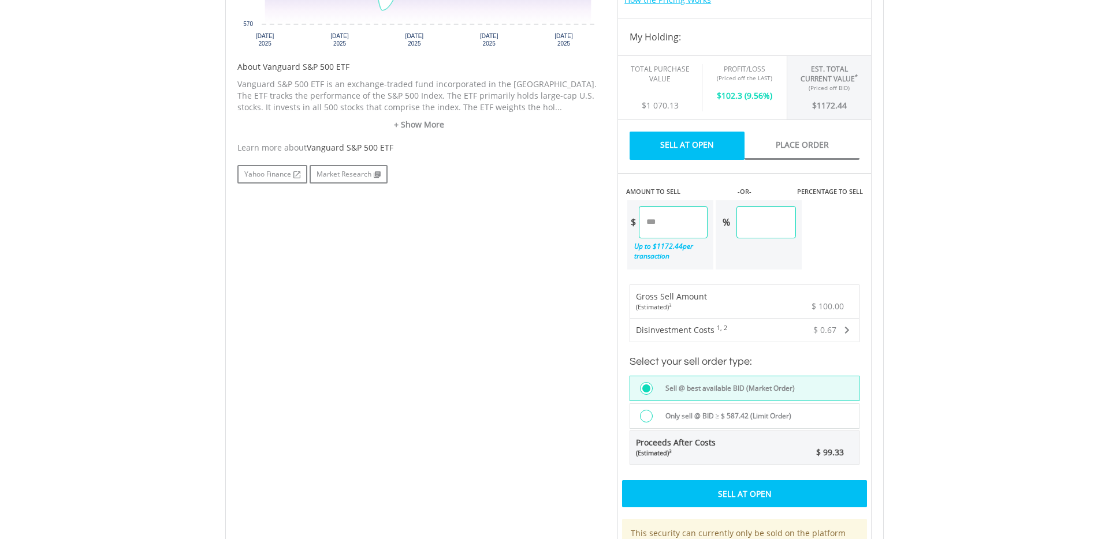
click at [659, 222] on input "******" at bounding box center [673, 222] width 69 height 32
type input "******"
click at [951, 208] on body "My Investments Invest Now New Listings Sell My Recurring Investments Pending Or…" at bounding box center [554, 209] width 1109 height 1475
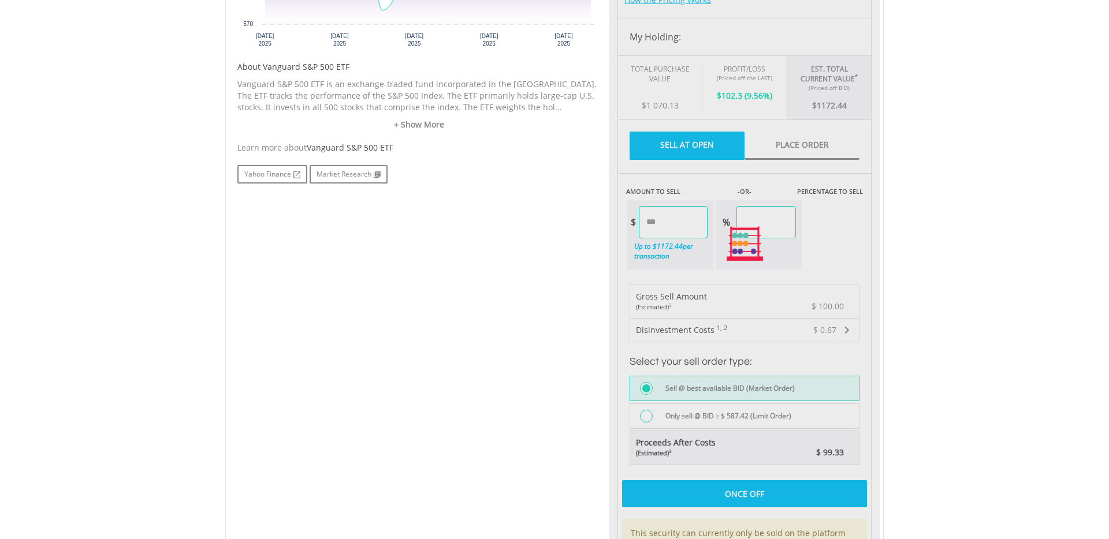
type input "****"
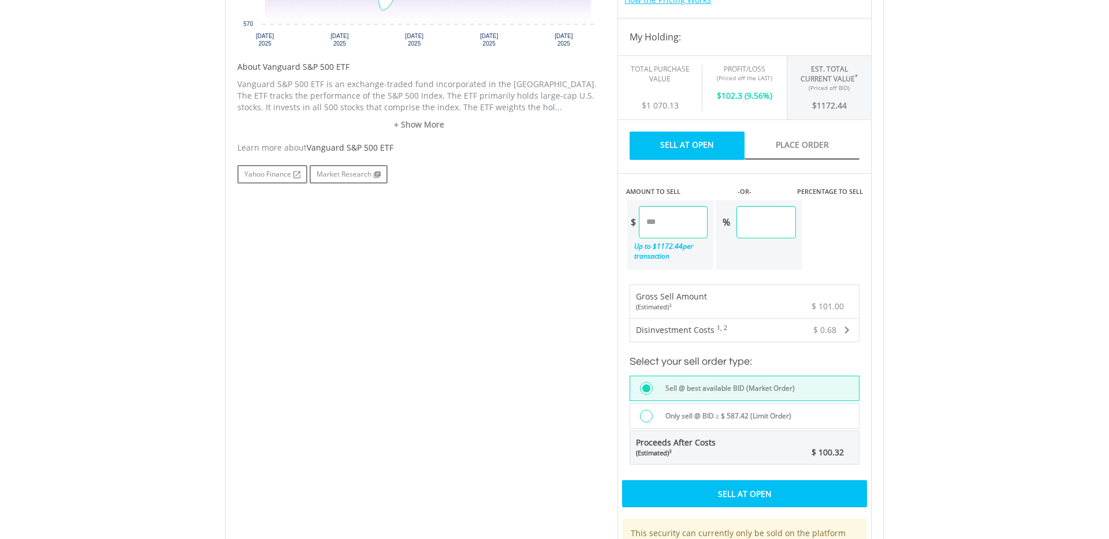
click at [765, 492] on div "Sell At Open" at bounding box center [744, 493] width 245 height 27
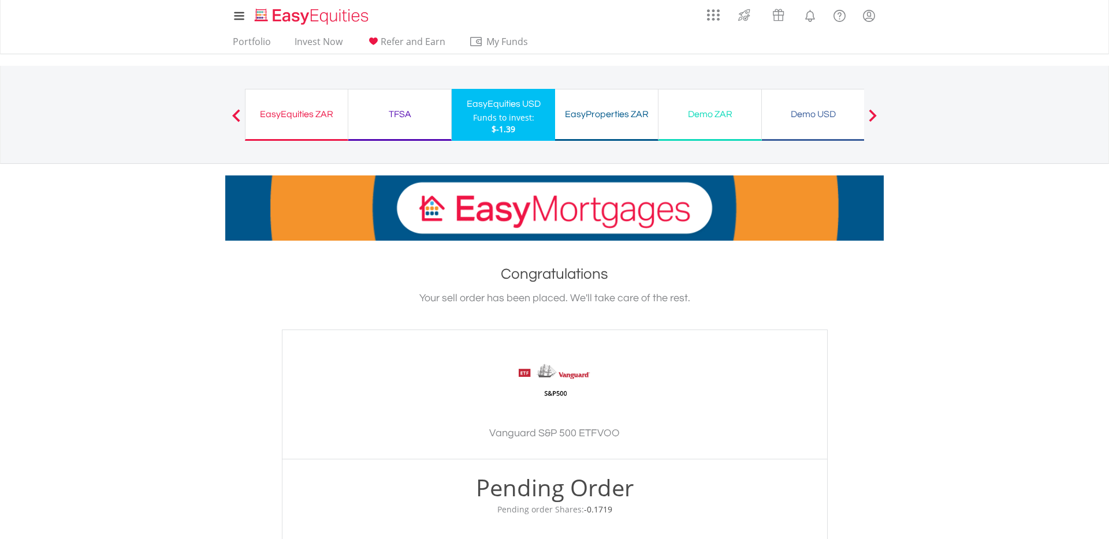
scroll to position [288, 0]
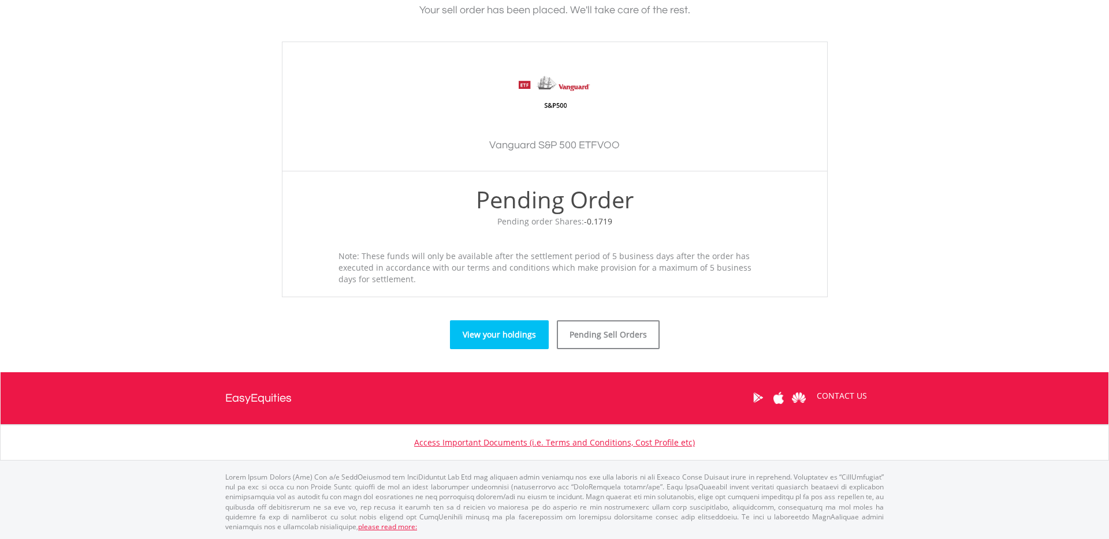
click at [507, 323] on link "View your holdings" at bounding box center [499, 334] width 99 height 29
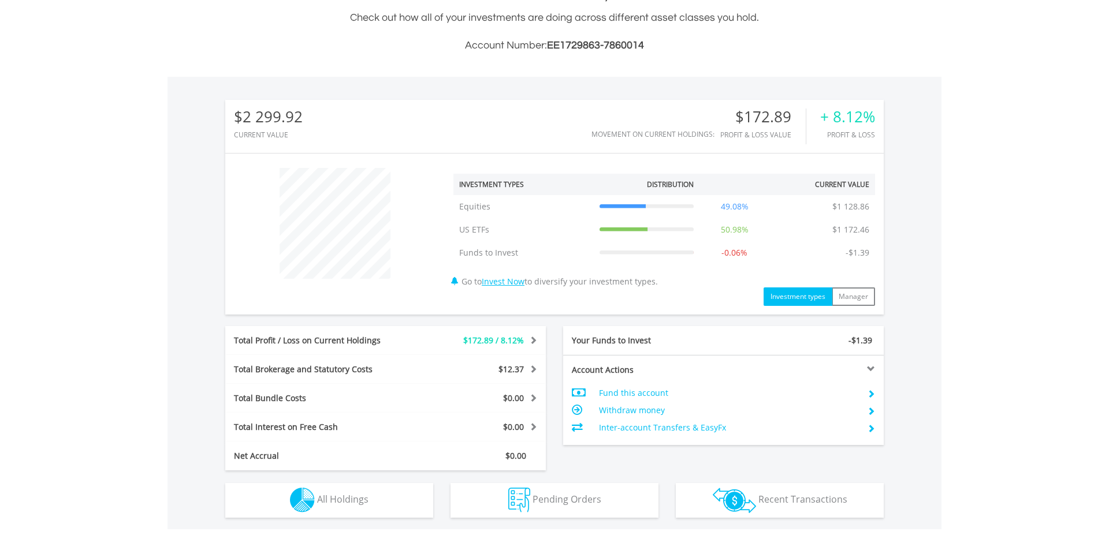
scroll to position [461, 0]
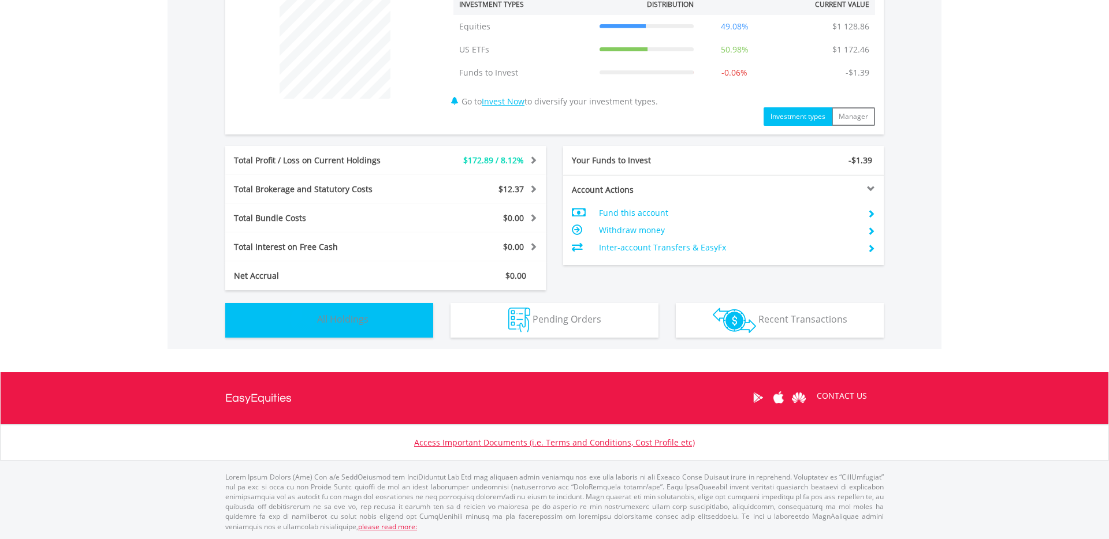
click at [364, 324] on span "All Holdings" at bounding box center [342, 319] width 51 height 13
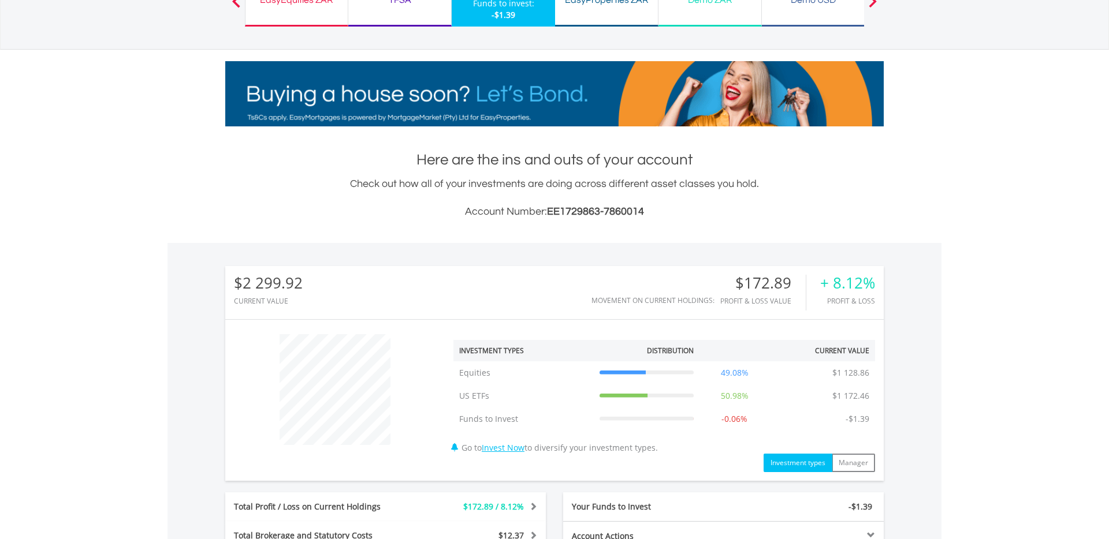
scroll to position [0, 0]
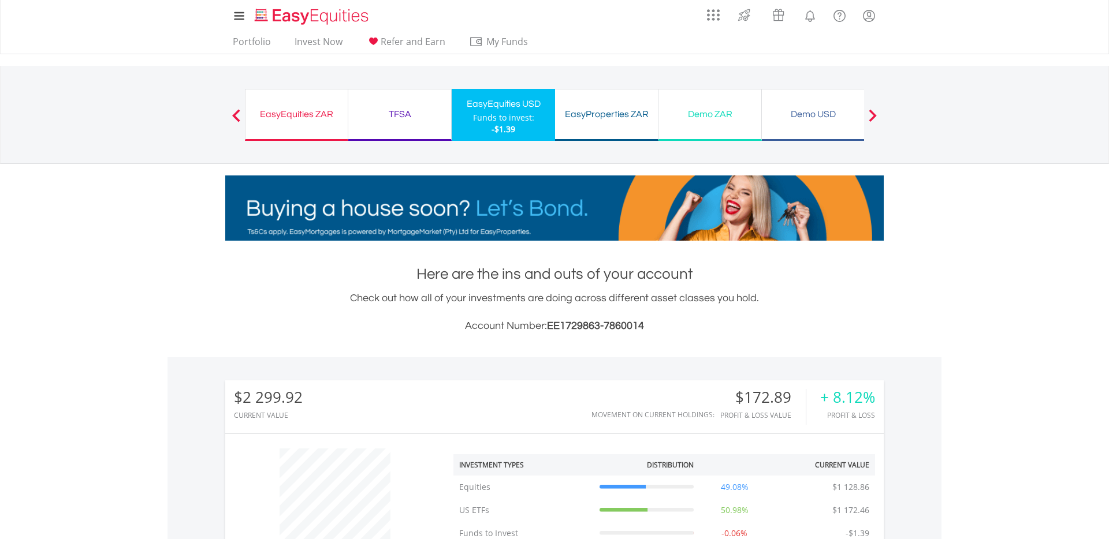
drag, startPoint x: 314, startPoint y: 118, endPoint x: 447, endPoint y: 246, distance: 184.2
click at [315, 119] on div "EasyEquities ZAR" at bounding box center [296, 114] width 88 height 16
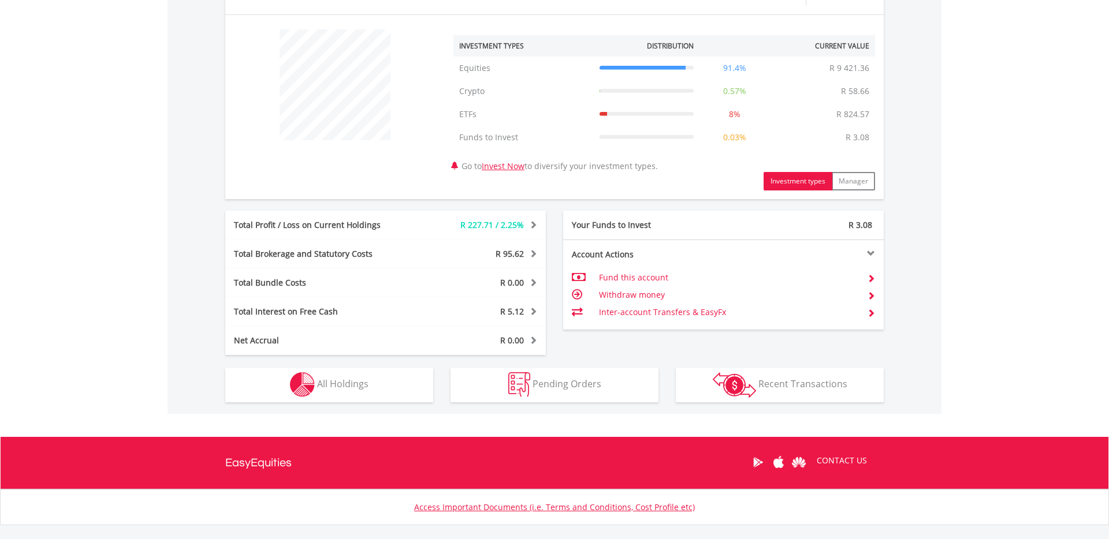
scroll to position [432, 0]
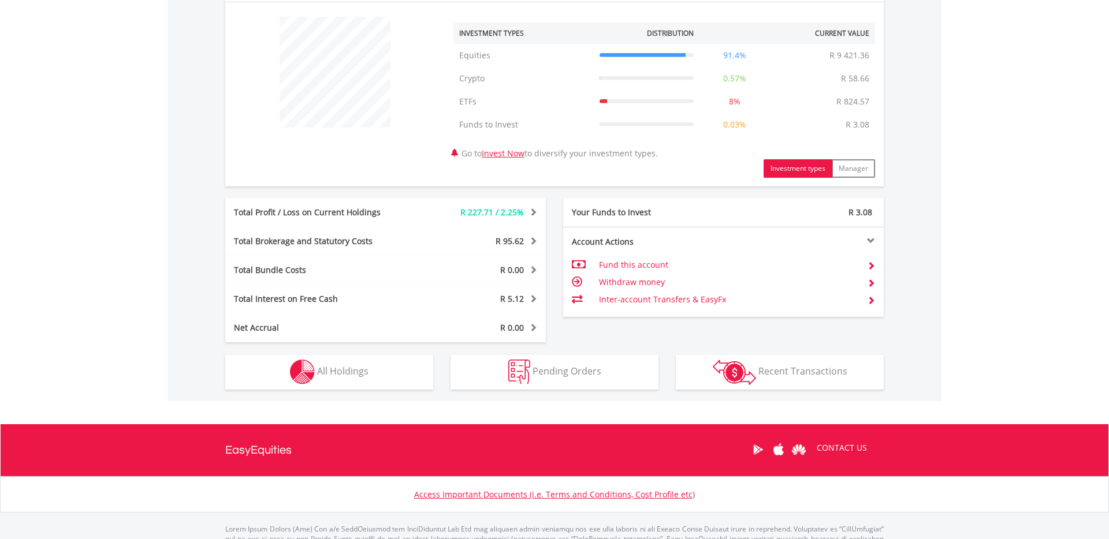
click at [699, 298] on td "Inter-account Transfers & EasyFx" at bounding box center [728, 299] width 259 height 17
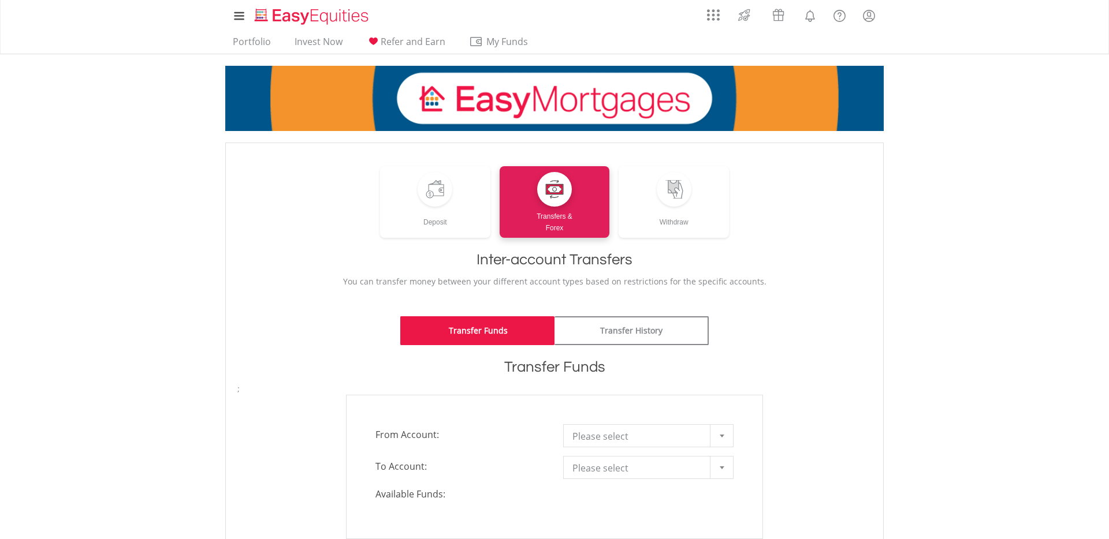
click at [729, 435] on div at bounding box center [721, 436] width 23 height 22
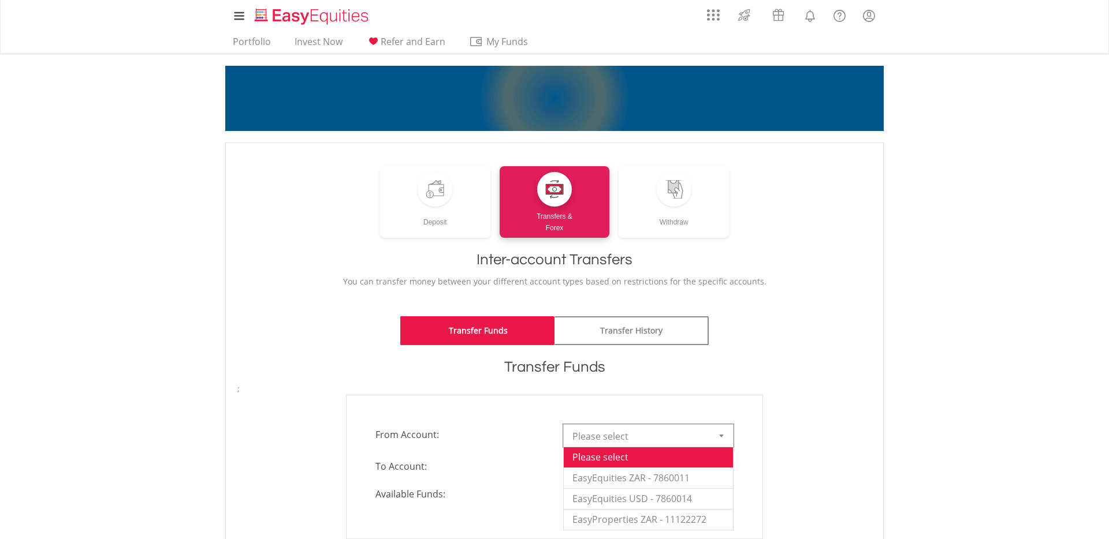
click at [729, 435] on div at bounding box center [721, 436] width 23 height 22
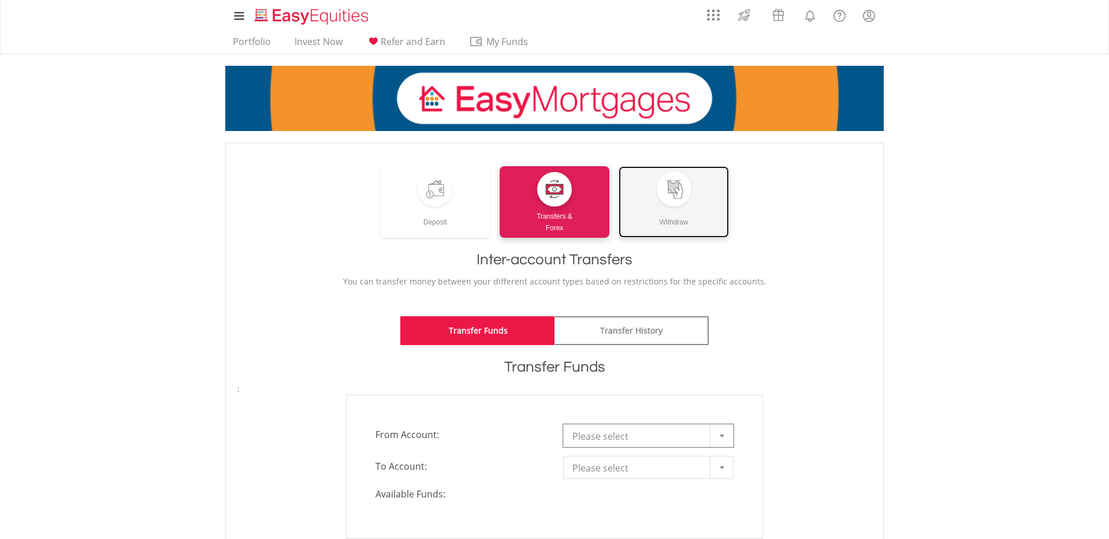
click at [665, 217] on div "Withdraw" at bounding box center [673, 217] width 110 height 21
click at [699, 430] on span "Please select" at bounding box center [639, 436] width 135 height 23
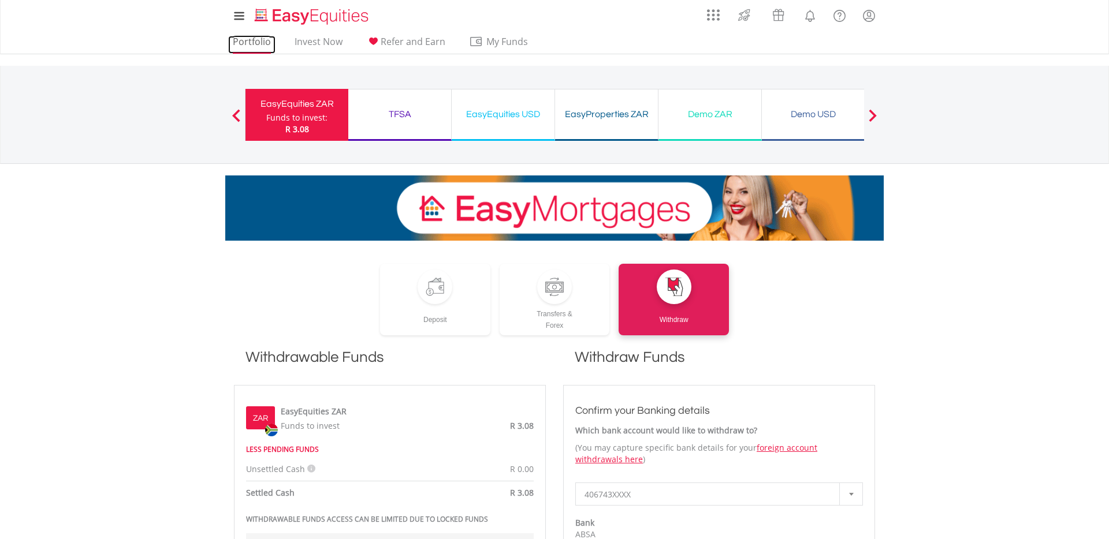
click at [253, 44] on link "Portfolio" at bounding box center [251, 45] width 47 height 18
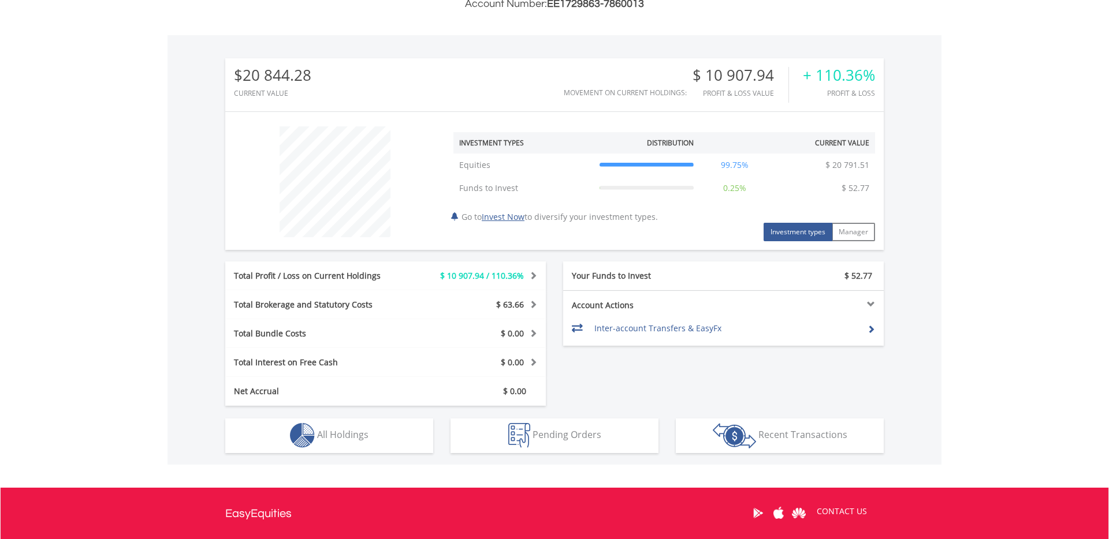
scroll to position [324, 0]
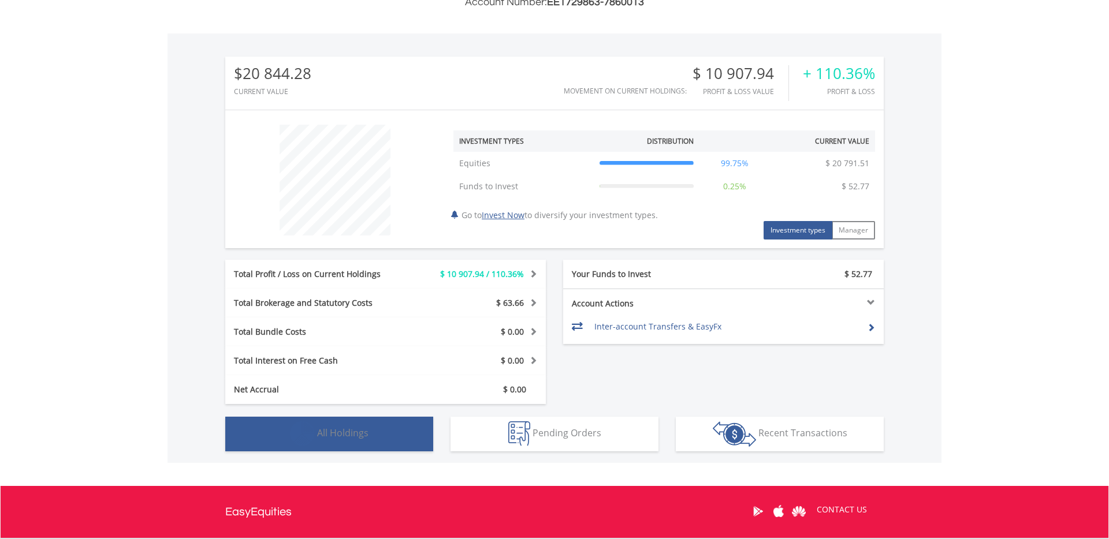
click at [365, 441] on button "Holdings All Holdings" at bounding box center [329, 434] width 208 height 35
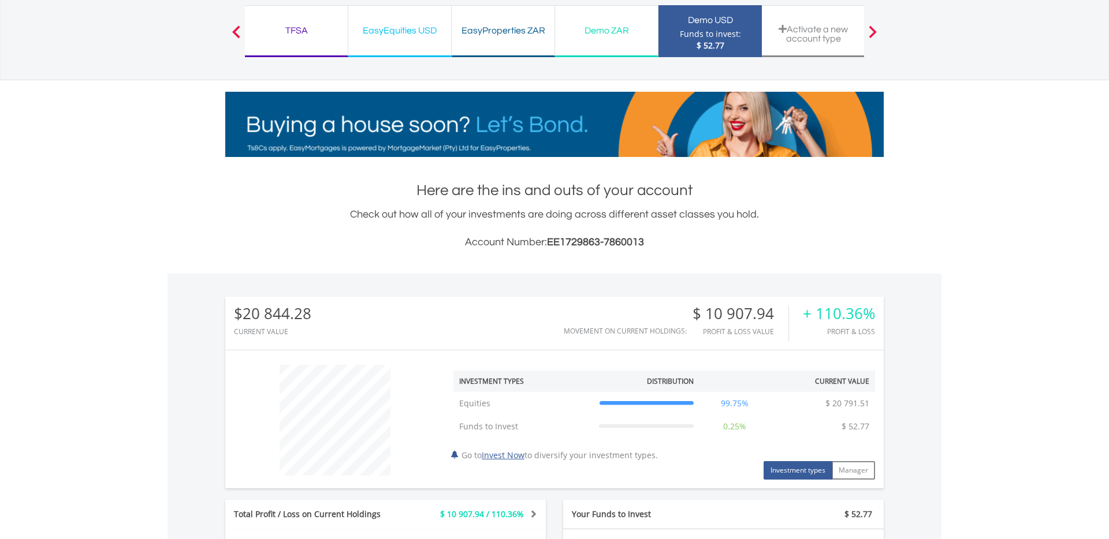
scroll to position [82, 0]
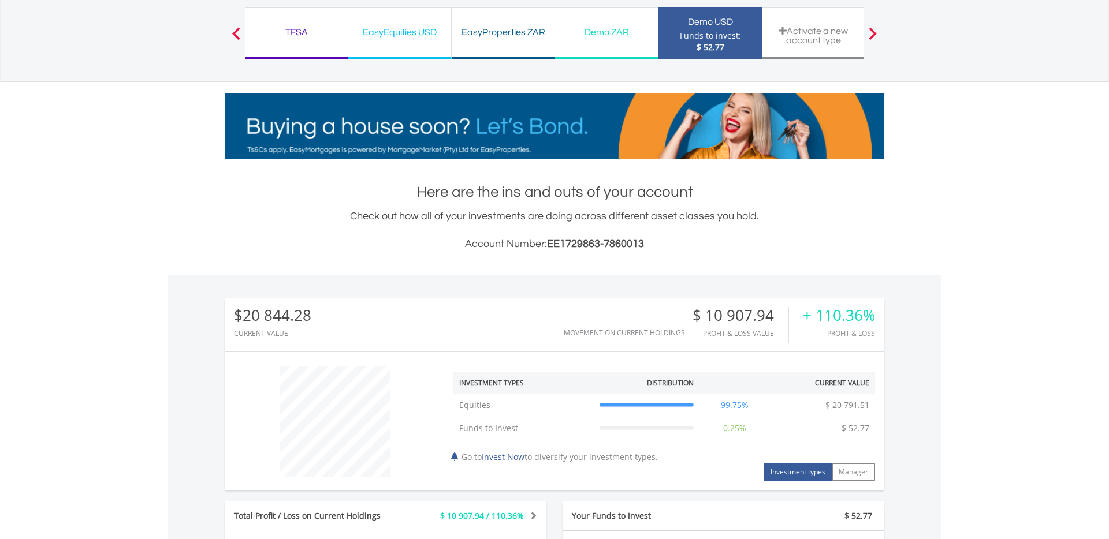
click at [733, 30] on div "Funds to invest:" at bounding box center [710, 36] width 61 height 12
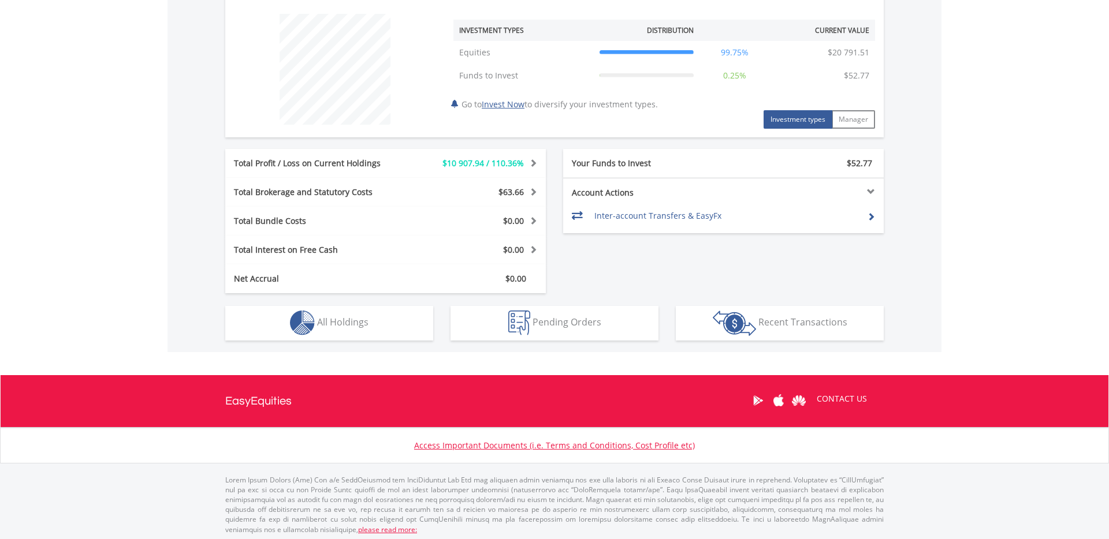
scroll to position [433, 0]
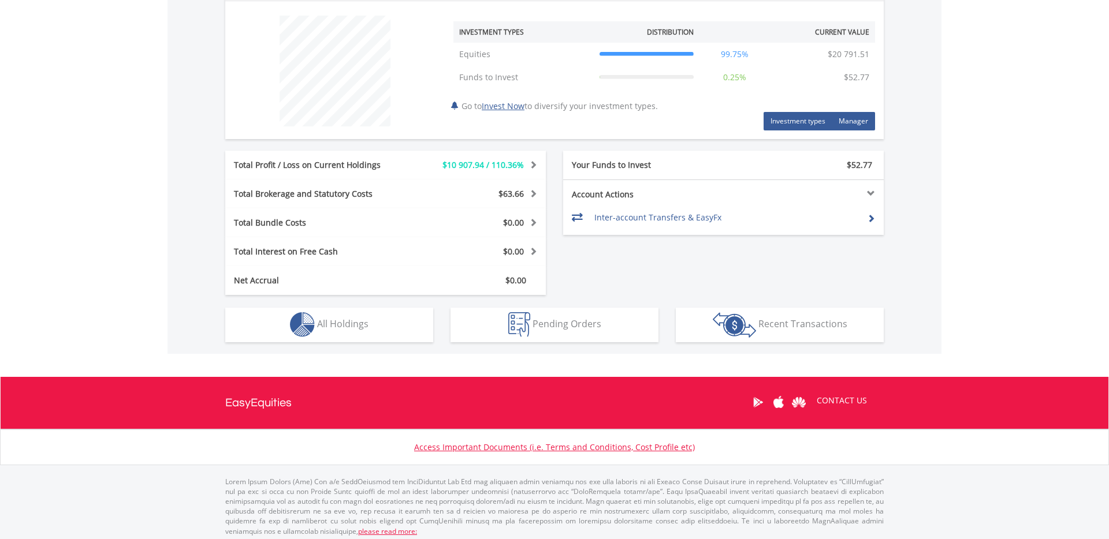
click at [853, 126] on button "Manager" at bounding box center [852, 121] width 43 height 18
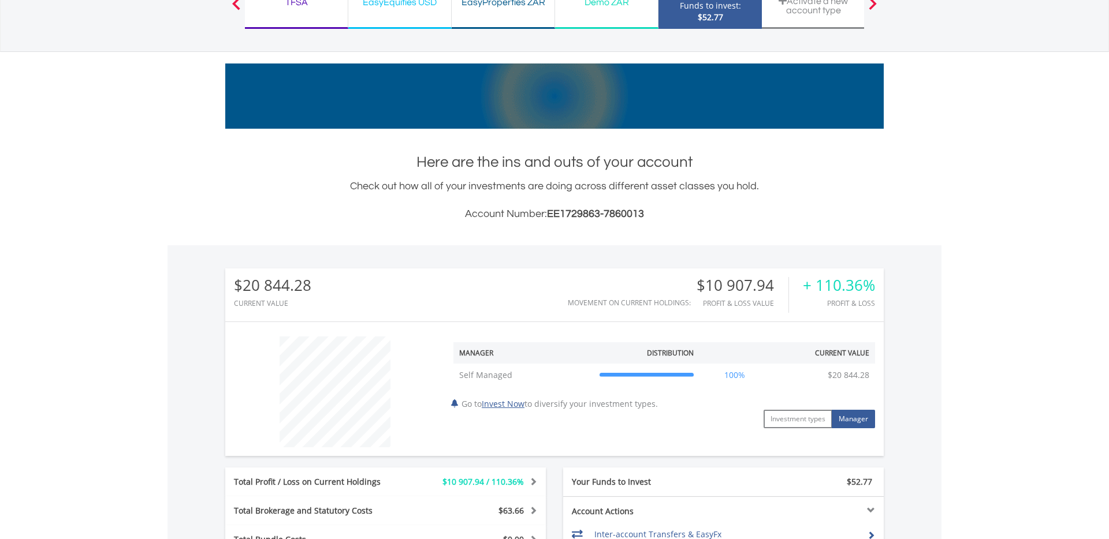
scroll to position [89, 0]
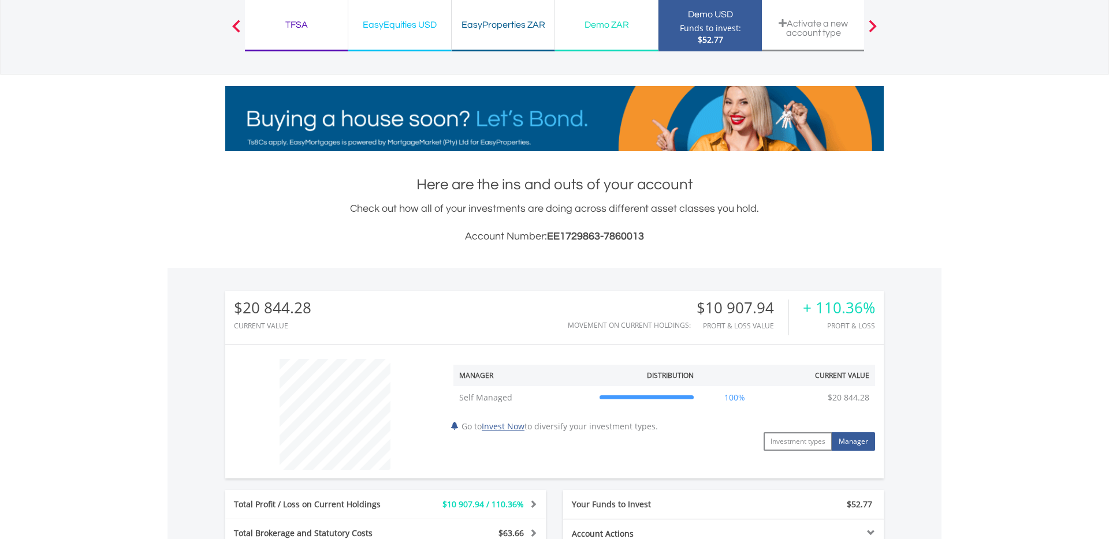
click at [237, 28] on button "Previous" at bounding box center [236, 31] width 23 height 12
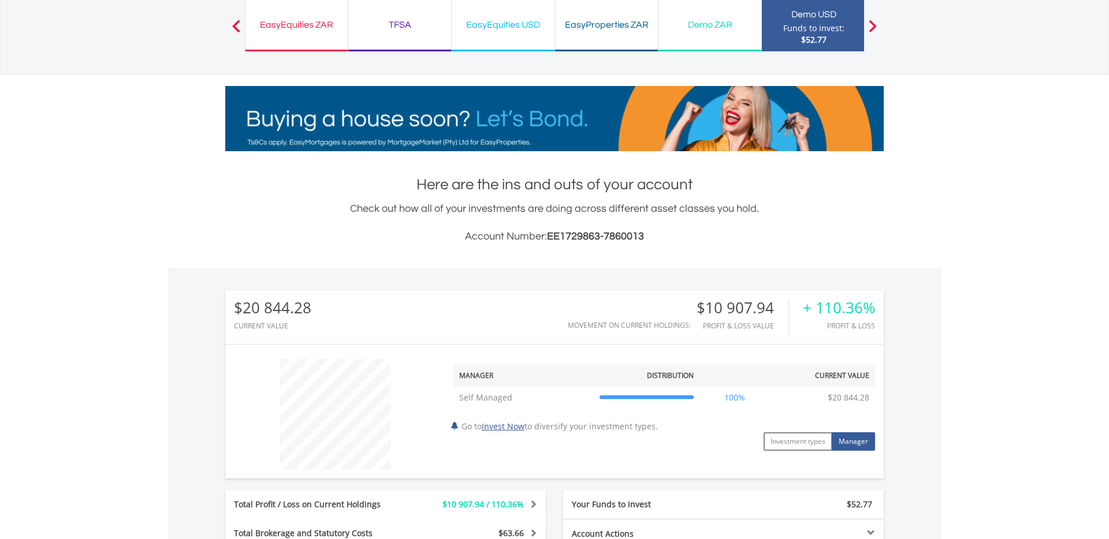
drag, startPoint x: 312, startPoint y: 26, endPoint x: 324, endPoint y: 27, distance: 12.2
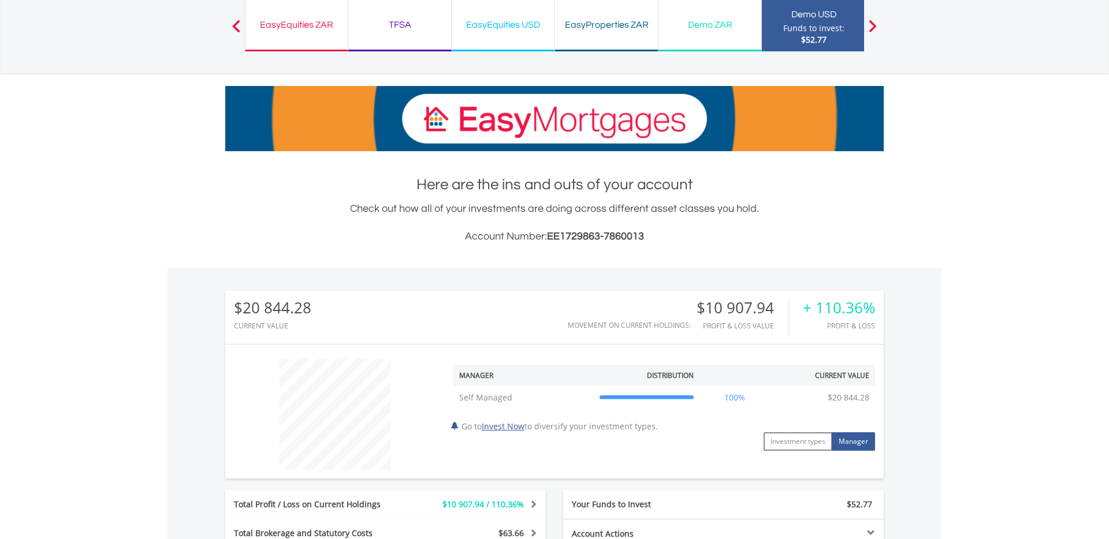
click at [312, 26] on div "EasyEquities ZAR" at bounding box center [296, 25] width 88 height 16
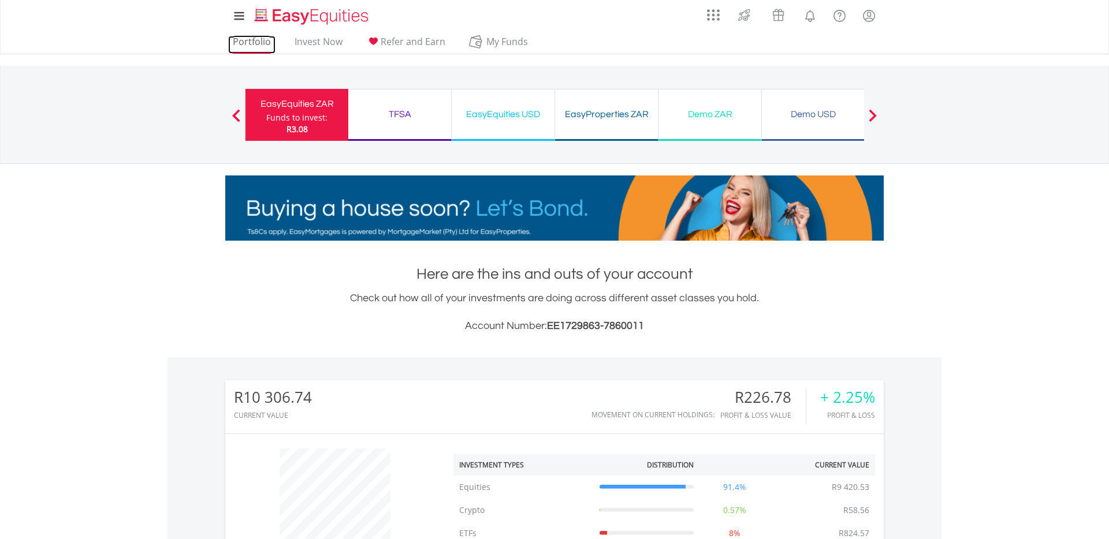
drag, startPoint x: 246, startPoint y: 42, endPoint x: 257, endPoint y: 50, distance: 13.6
click at [247, 42] on link "Portfolio" at bounding box center [251, 45] width 47 height 18
